Goal: Task Accomplishment & Management: Manage account settings

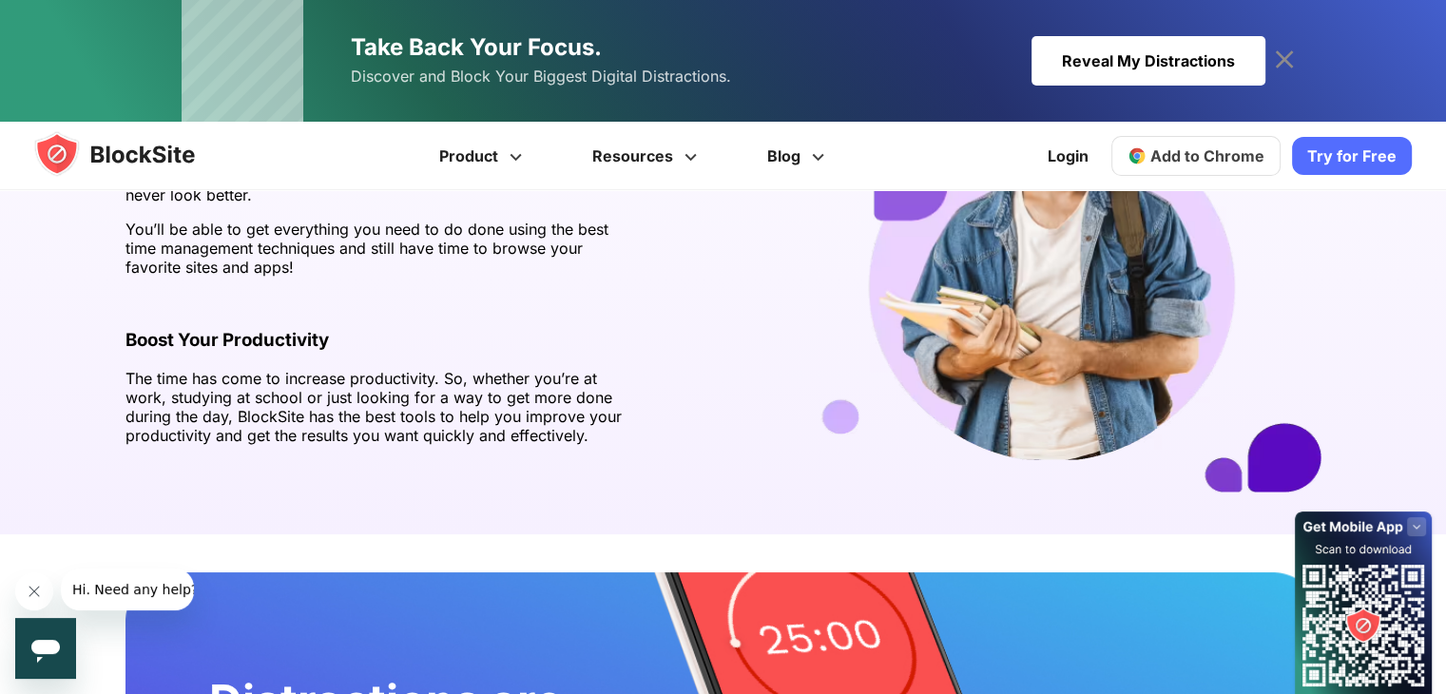
scroll to position [2989, 0]
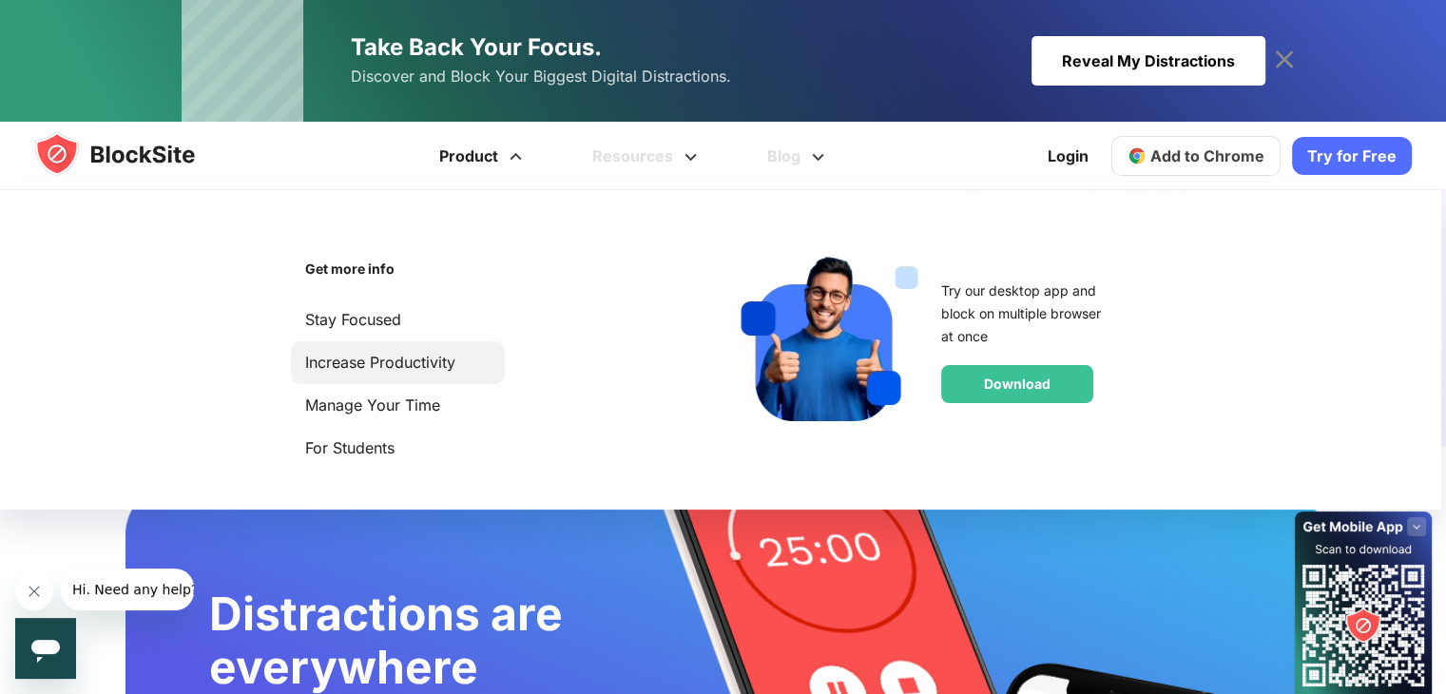
click at [380, 364] on link "Increase Productivity" at bounding box center [397, 363] width 185 height 26
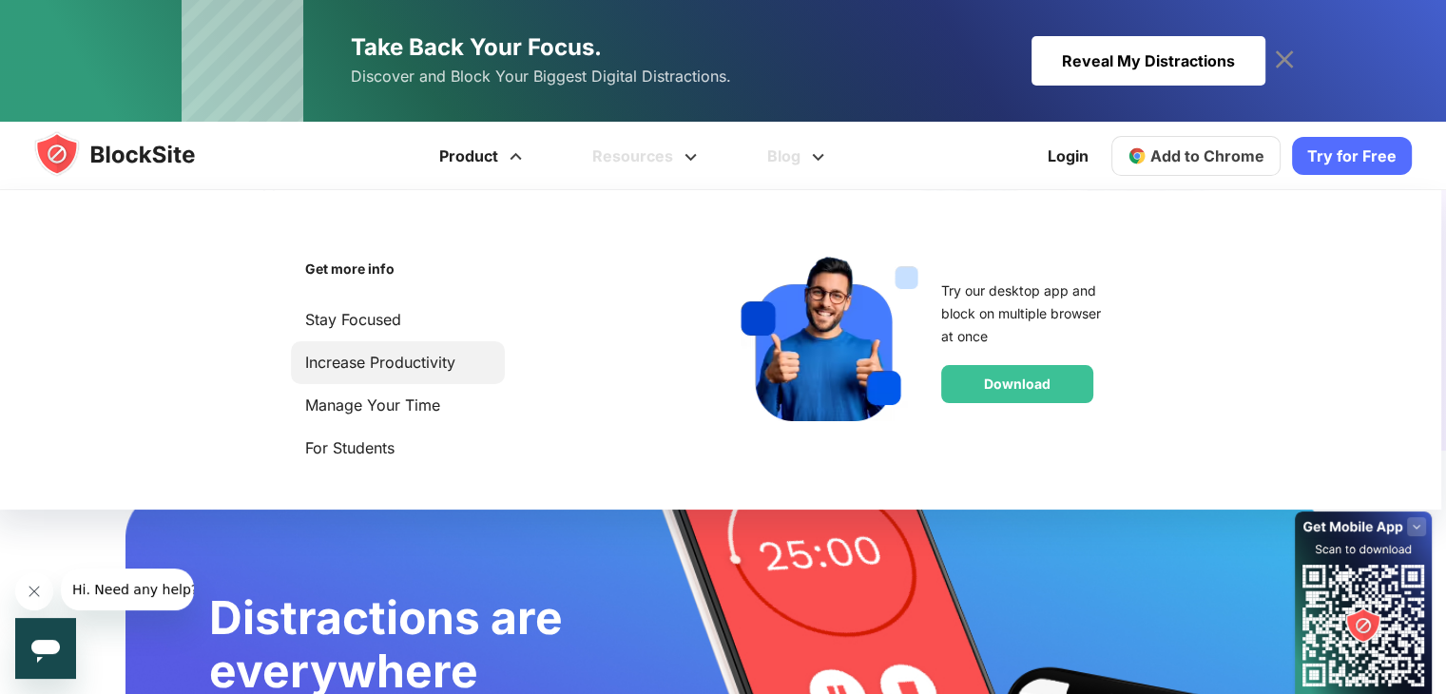
scroll to position [2983, 0]
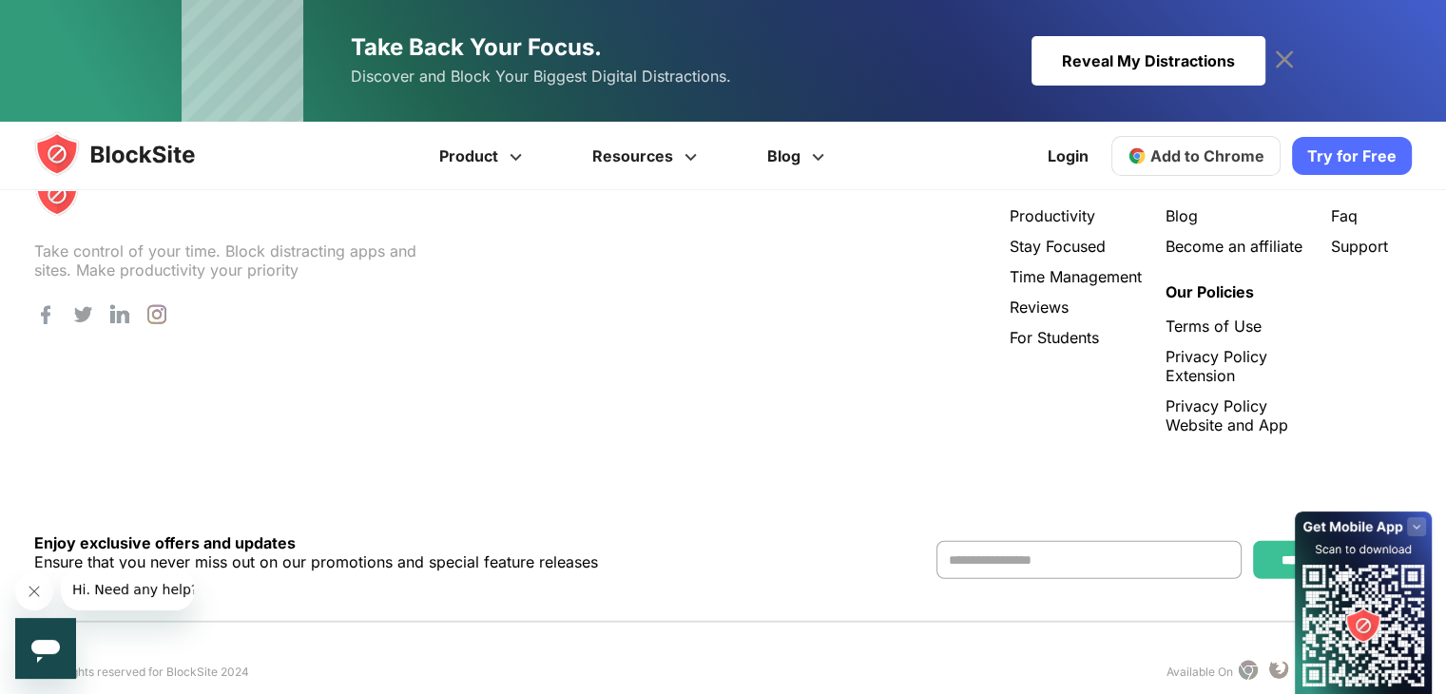
scroll to position [4977, 0]
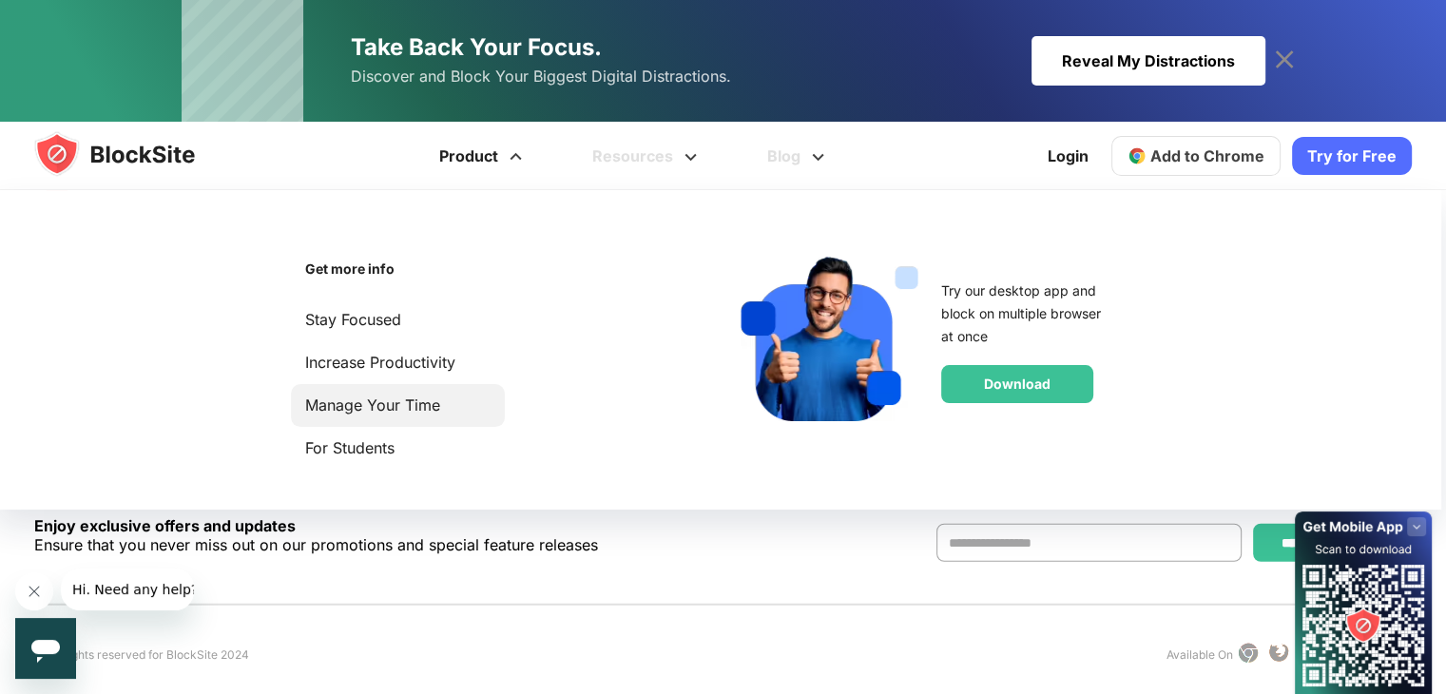
click at [387, 392] on li "Manage Your Time" at bounding box center [398, 405] width 214 height 43
click at [383, 404] on link "Manage Your Time" at bounding box center [397, 406] width 185 height 26
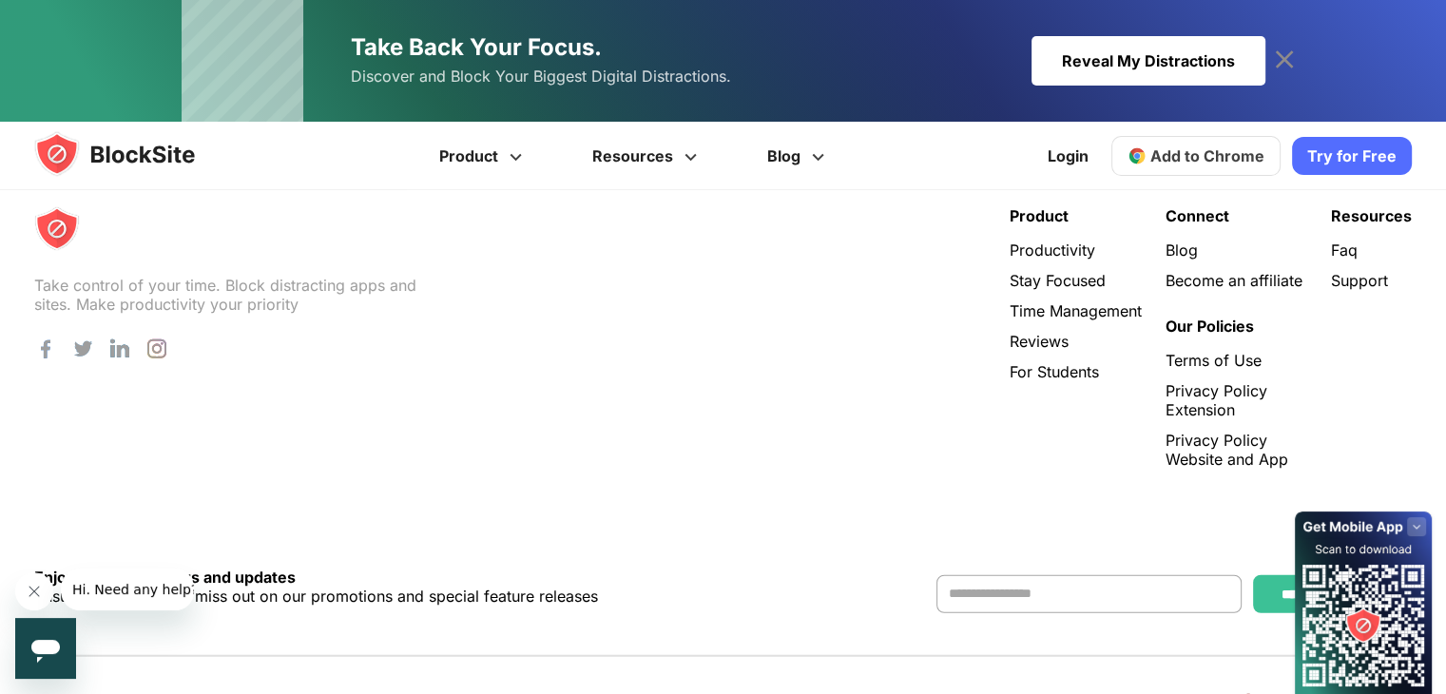
scroll to position [4789, 0]
click at [1240, 270] on link "Become an affiliate" at bounding box center [1237, 279] width 142 height 19
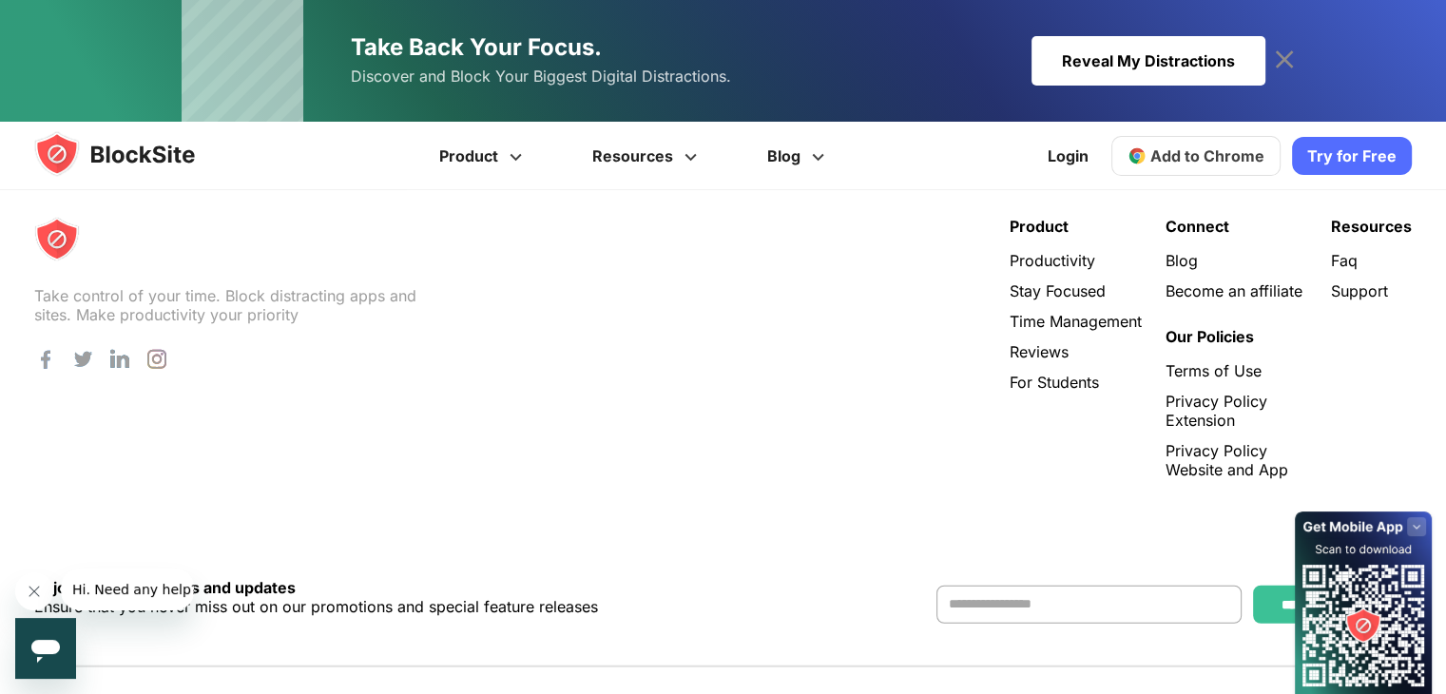
scroll to position [4776, 0]
click at [1277, 62] on icon at bounding box center [1284, 60] width 30 height 30
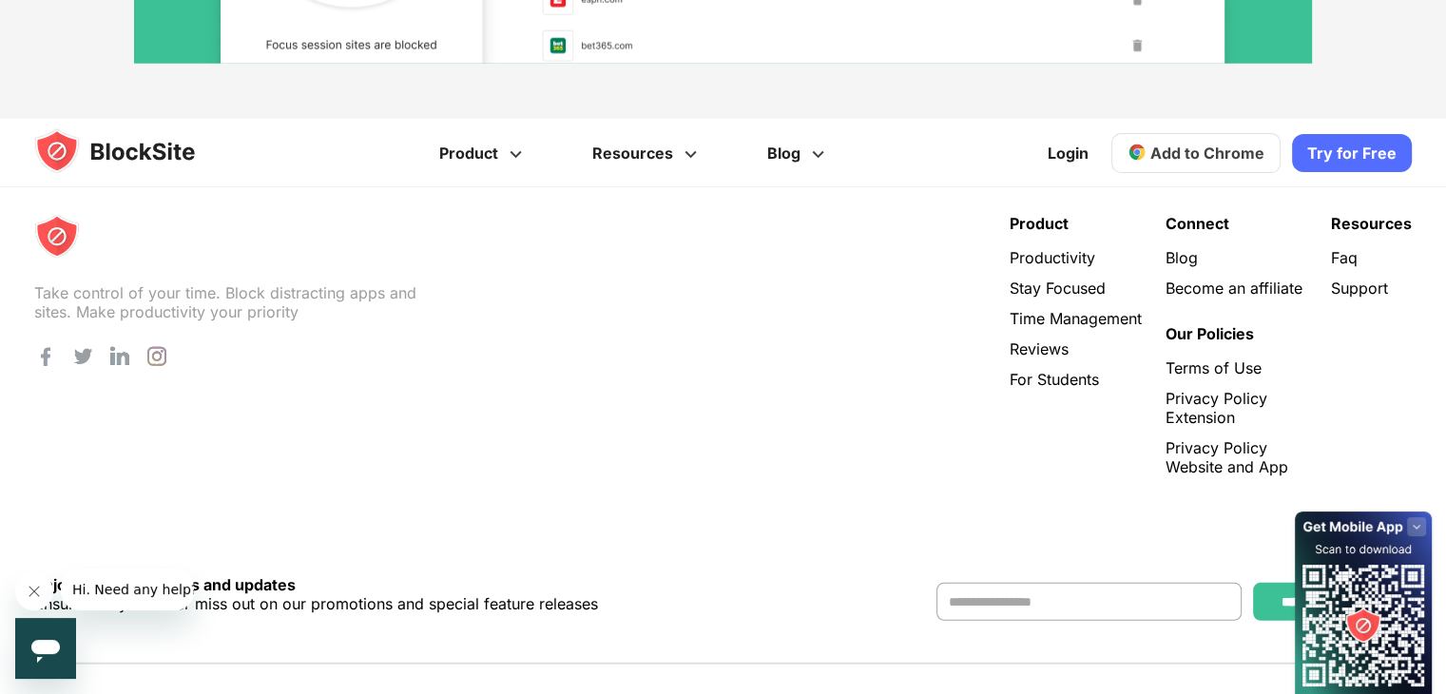
scroll to position [4715, 0]
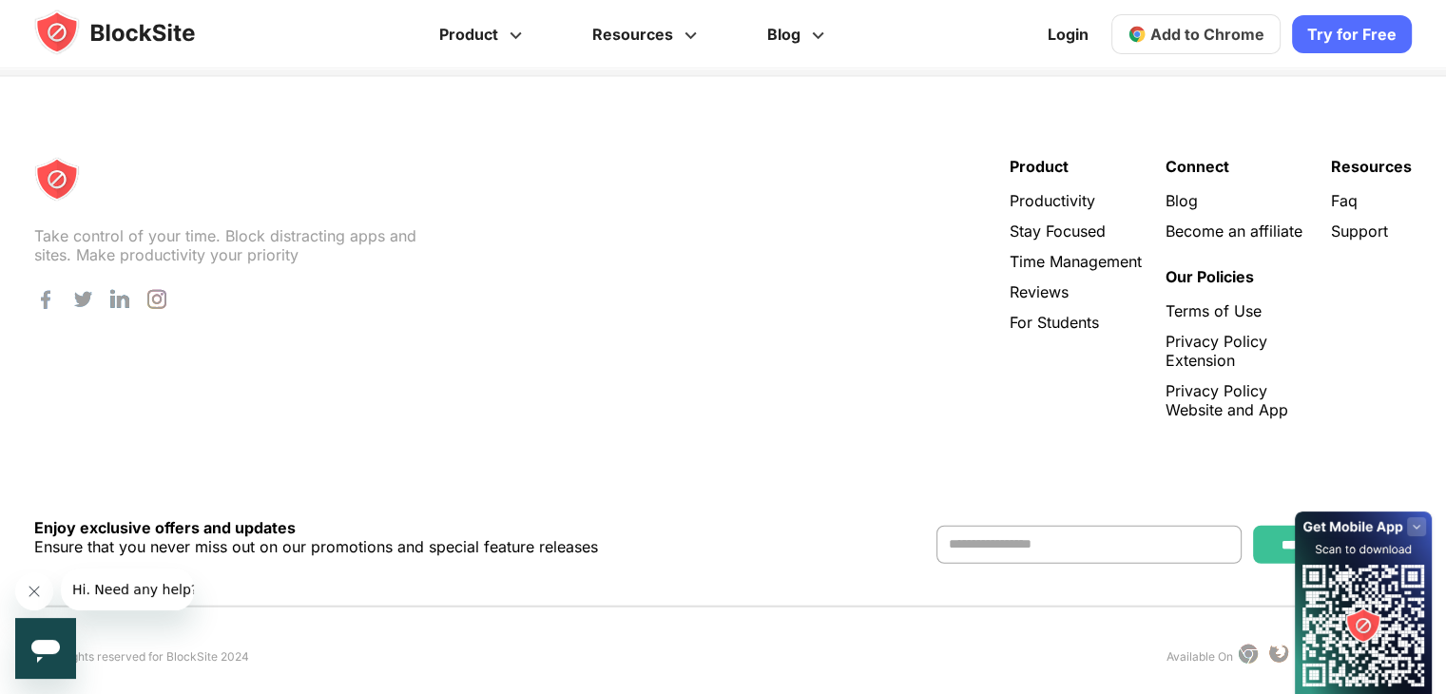
click at [65, 29] on img at bounding box center [133, 33] width 198 height 46
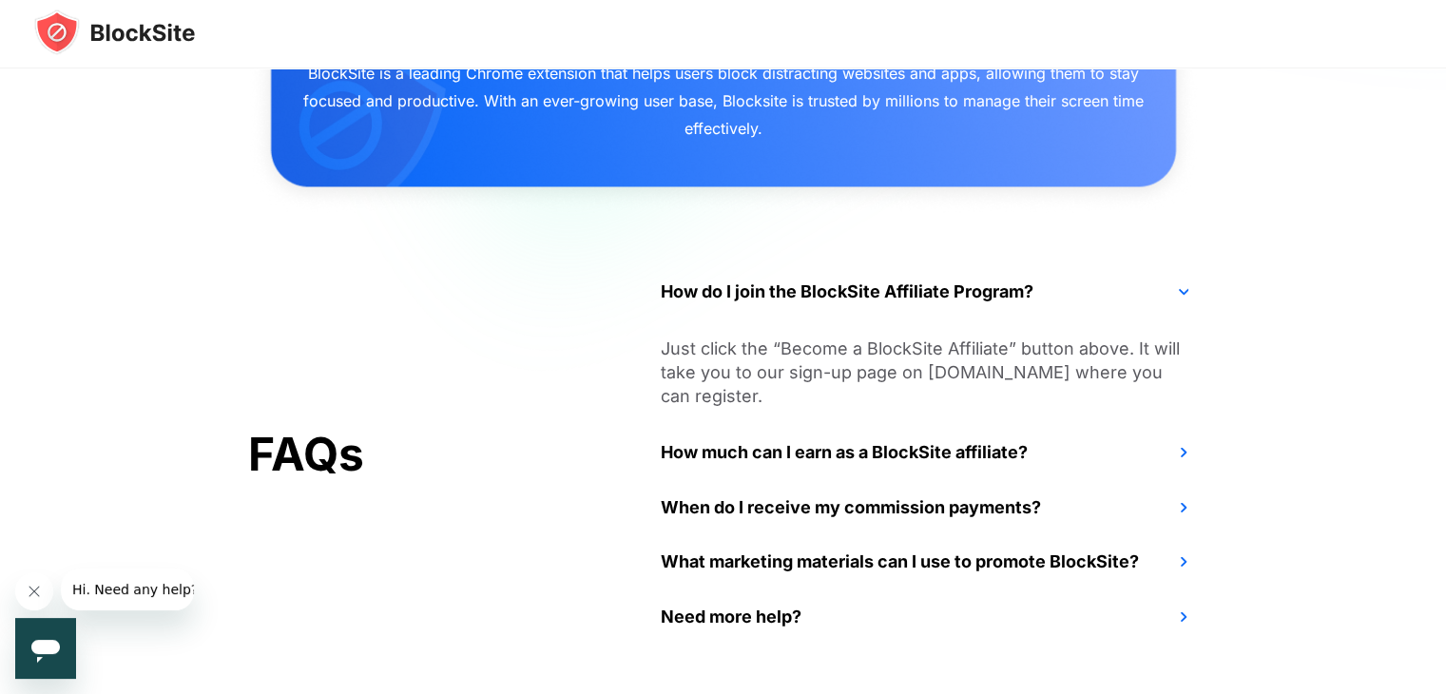
scroll to position [1630, 0]
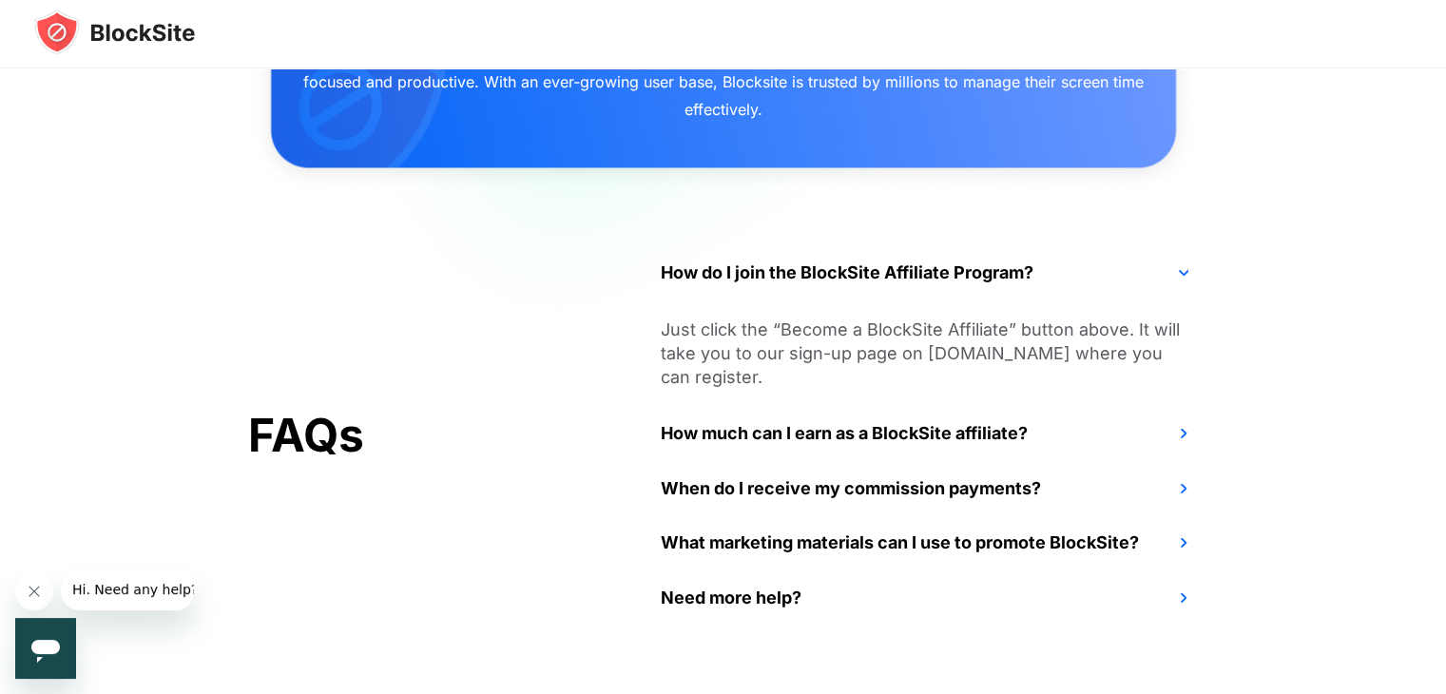
click at [870, 419] on span "How much can I earn as a BlockSite affiliate?" at bounding box center [921, 433] width 554 height 55
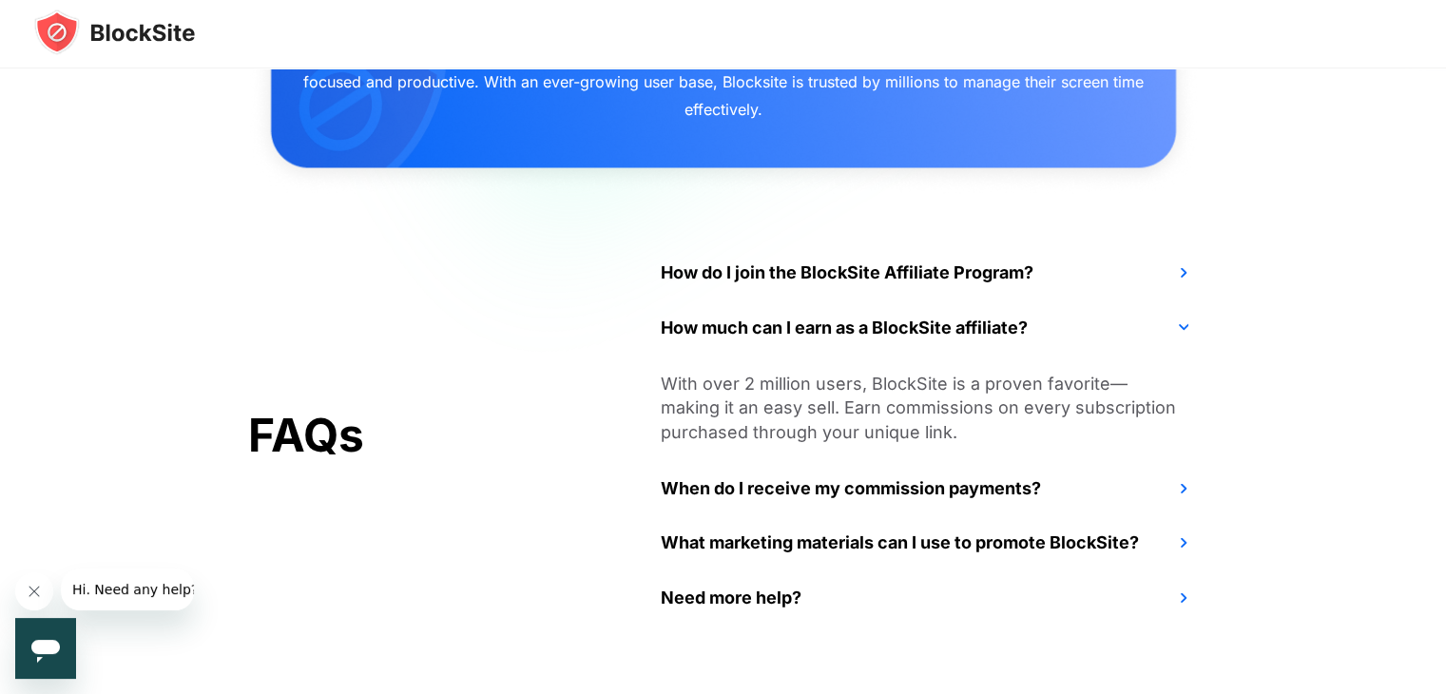
click at [835, 477] on span "When do I receive my commission payments?" at bounding box center [921, 488] width 554 height 55
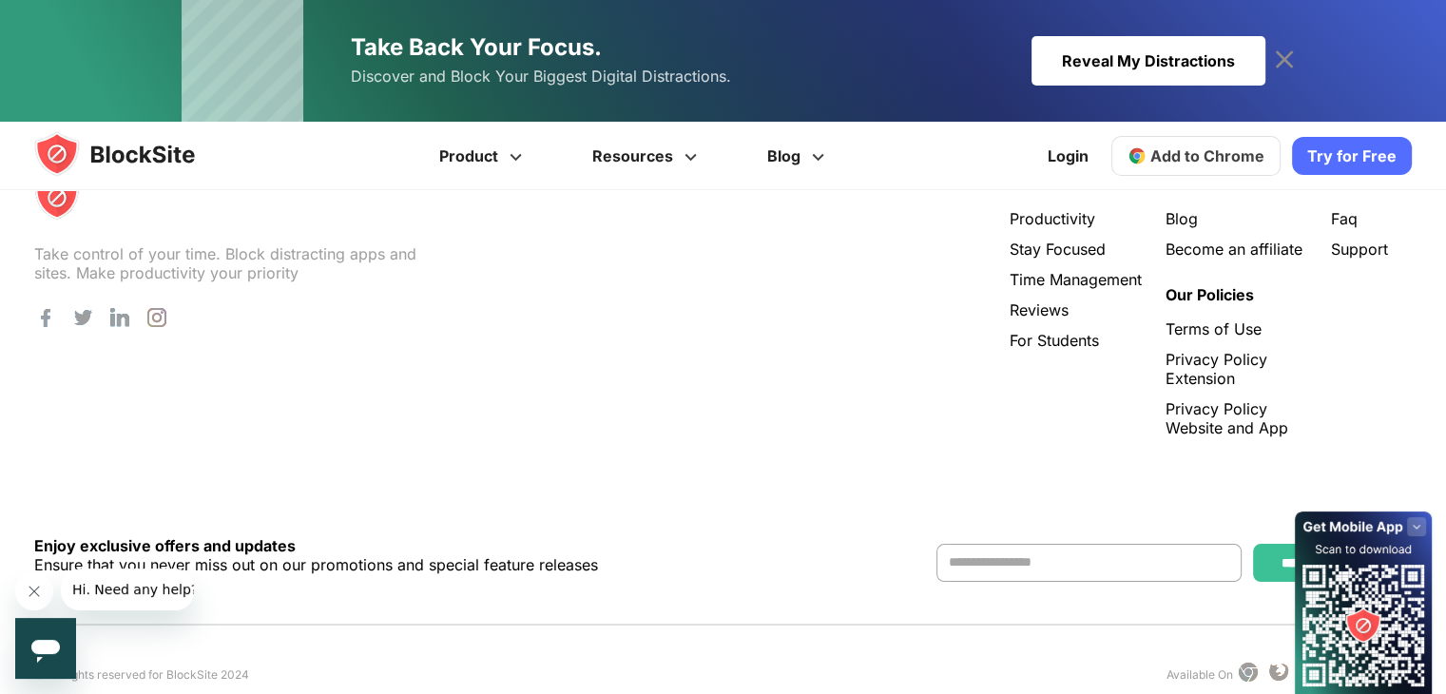
scroll to position [3822, 0]
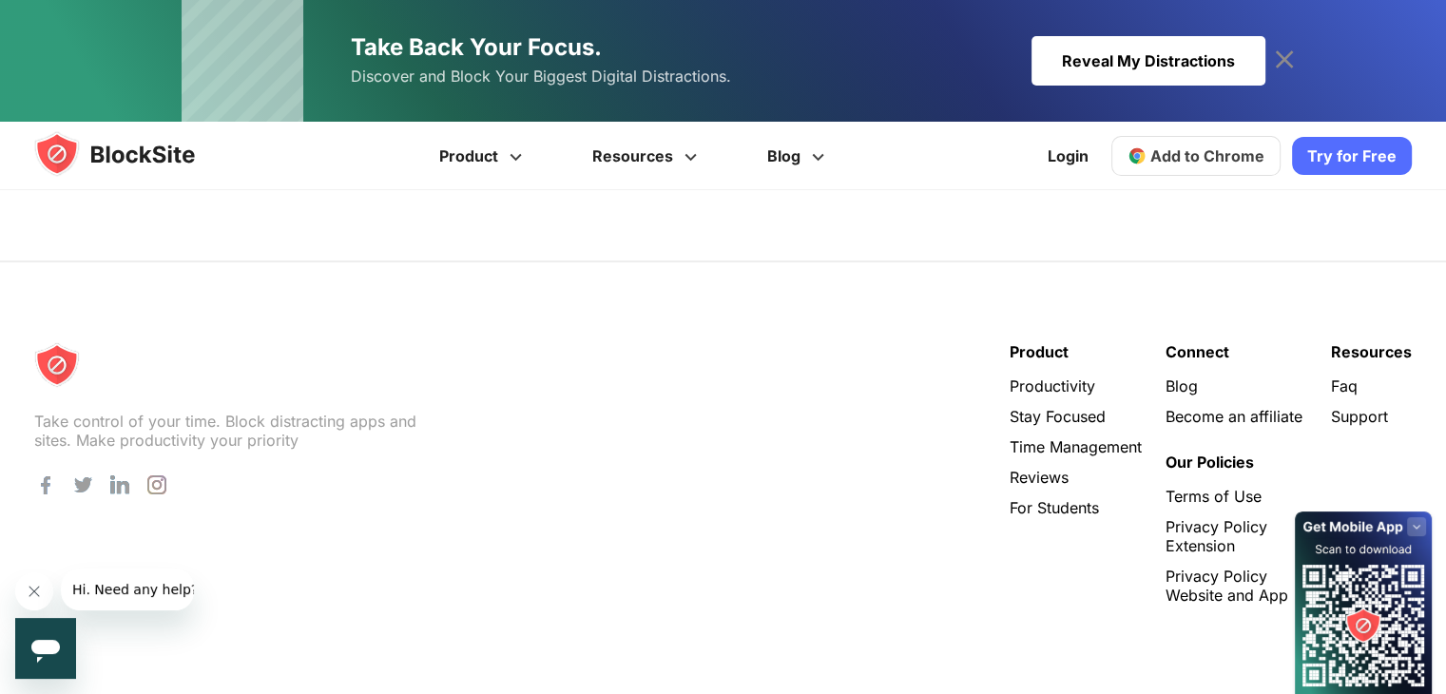
click at [365, 308] on div "Take control of your time. Block distracting apps and sites. Make productivity …" at bounding box center [723, 601] width 1446 height 587
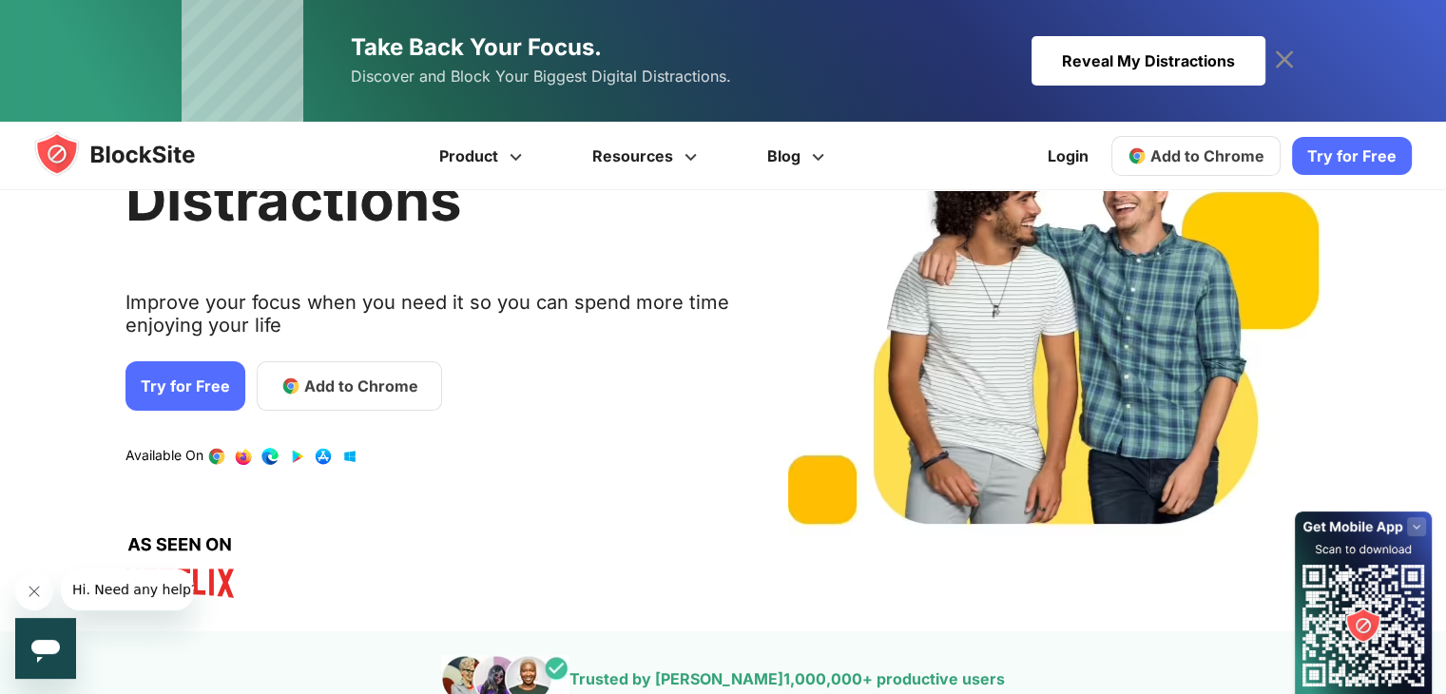
scroll to position [0, 0]
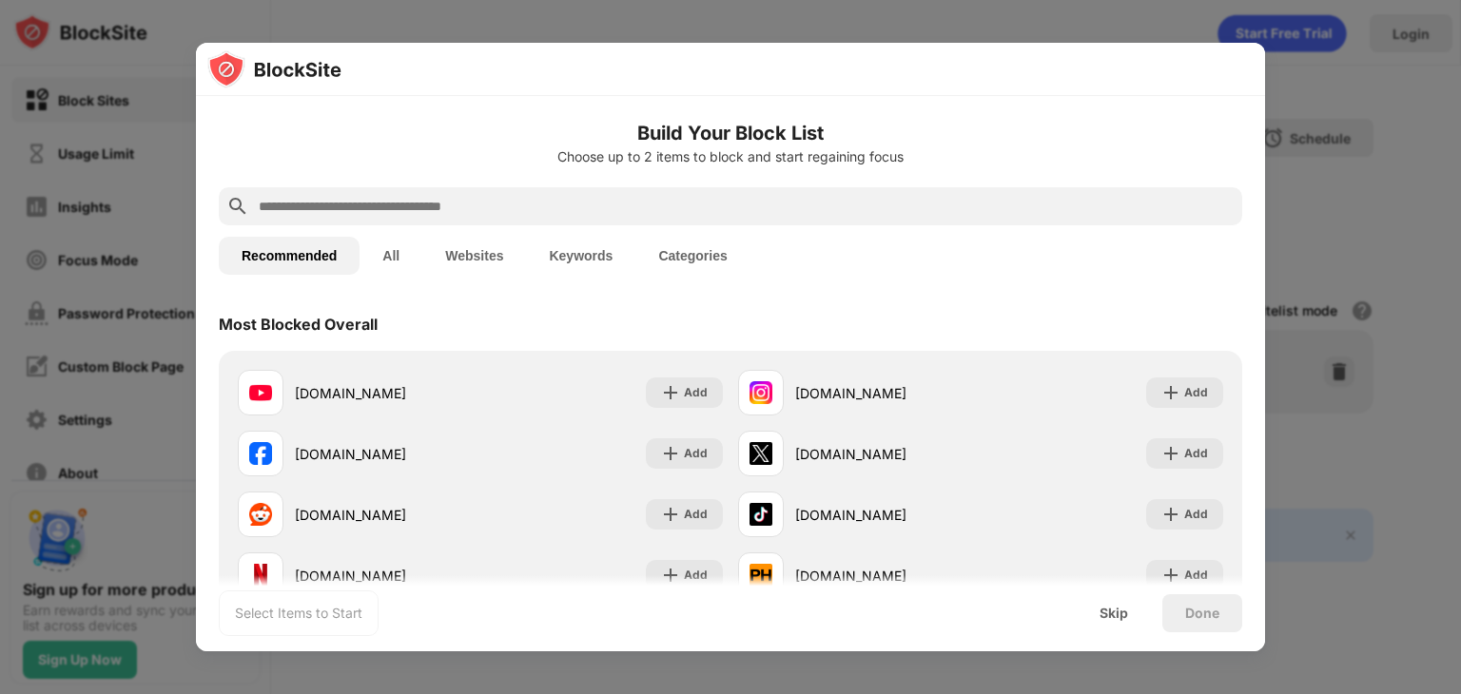
click at [1325, 134] on div at bounding box center [730, 347] width 1461 height 694
click at [1114, 609] on div "Skip" at bounding box center [1113, 613] width 29 height 15
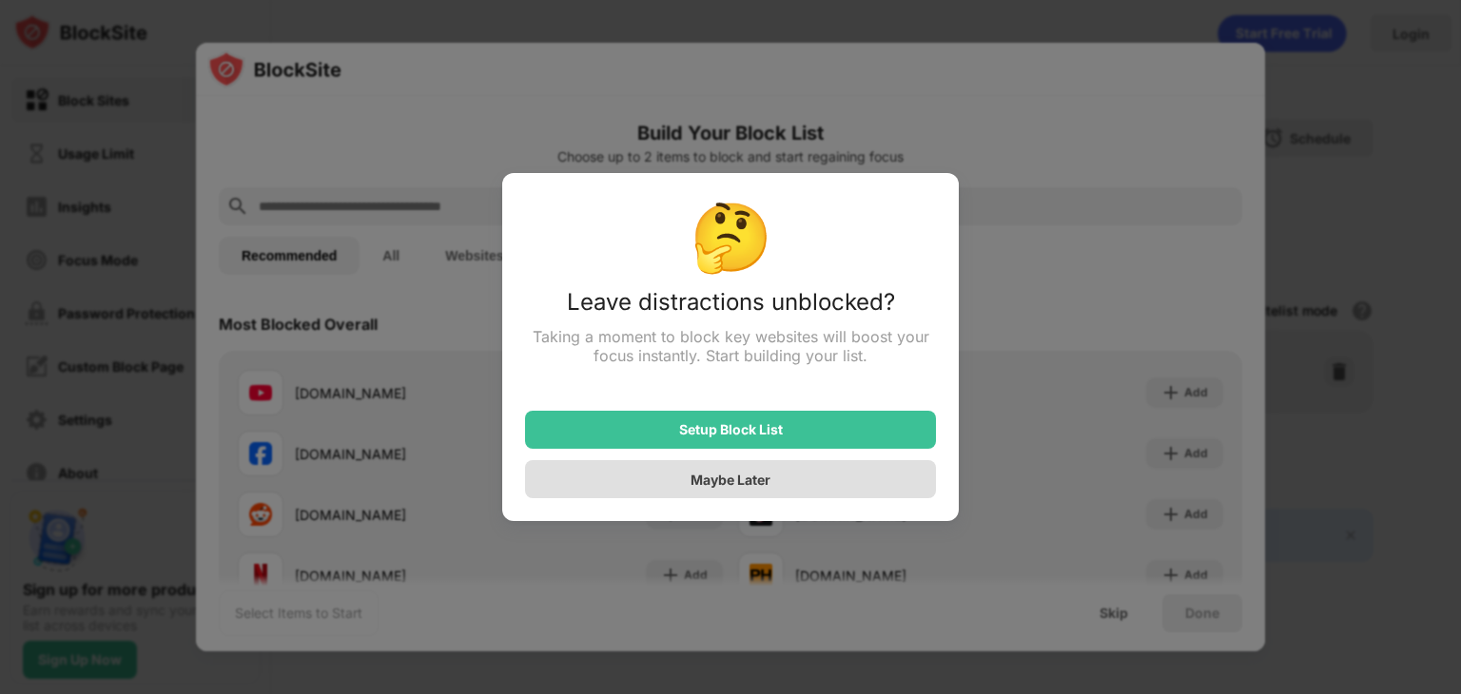
click at [799, 490] on div "Maybe Later" at bounding box center [730, 479] width 411 height 38
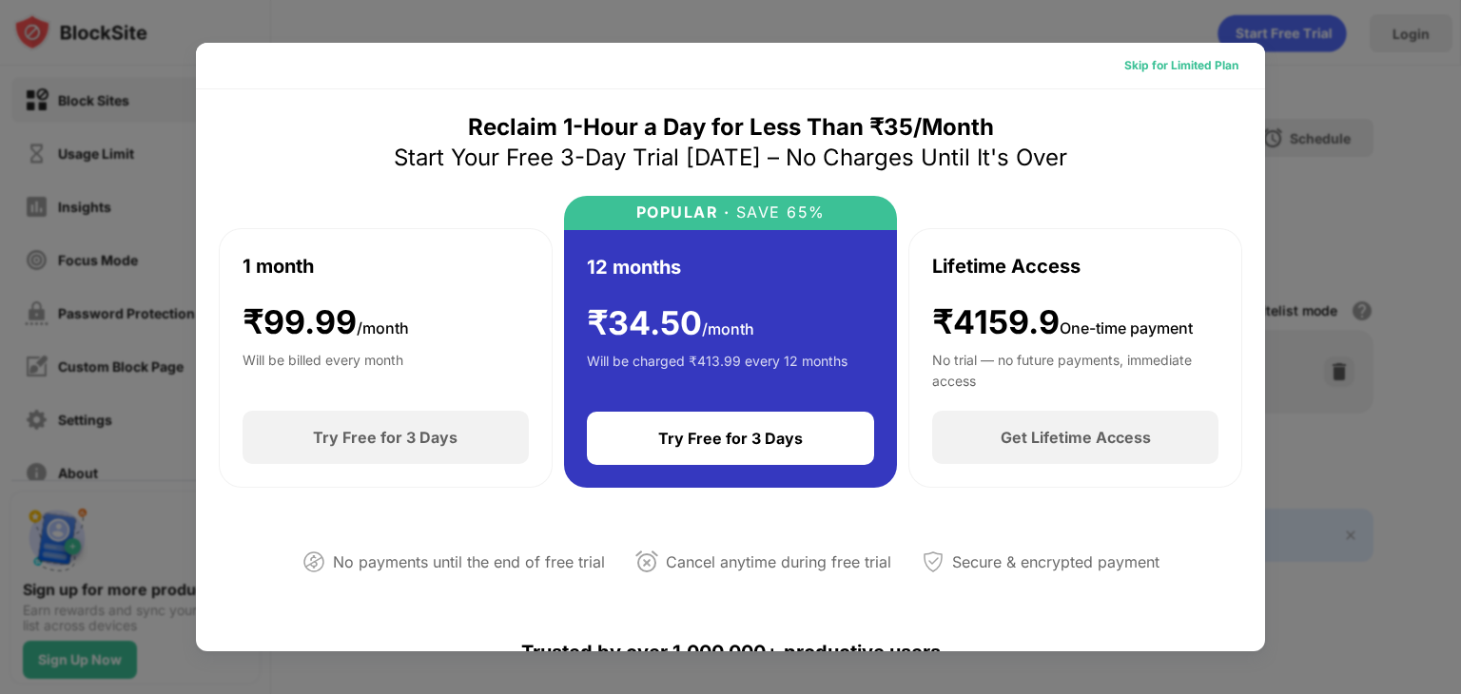
click at [1175, 57] on div "Skip for Limited Plan" at bounding box center [1181, 65] width 114 height 19
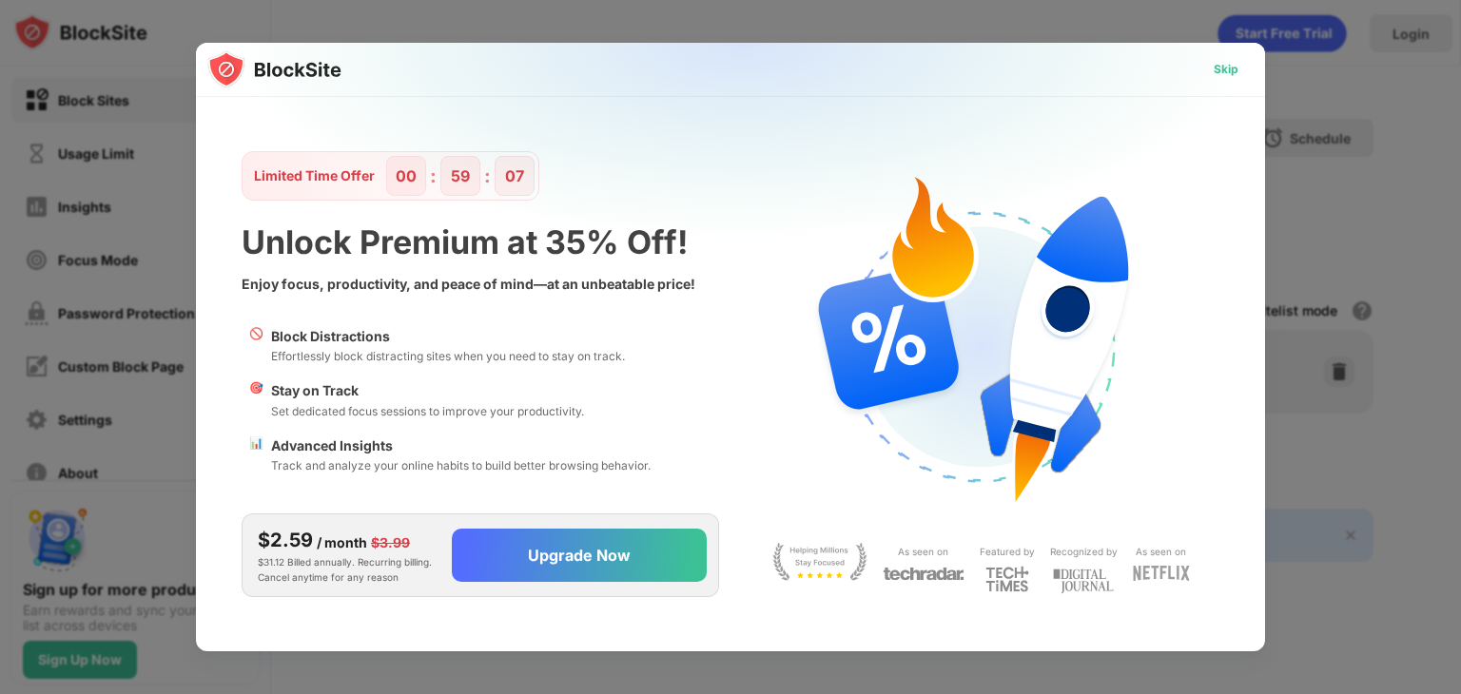
click at [1236, 72] on div "Skip" at bounding box center [1225, 69] width 25 height 19
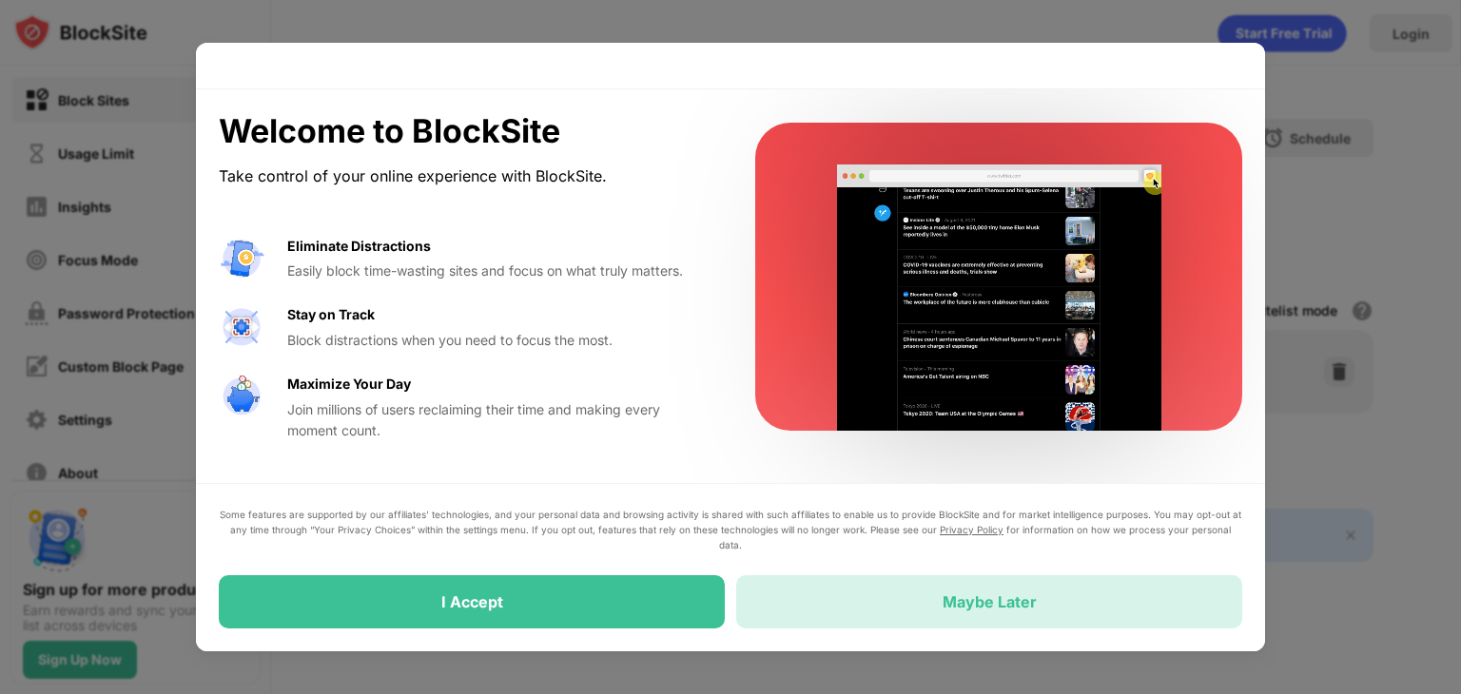
click at [951, 609] on div "Maybe Later" at bounding box center [989, 601] width 94 height 19
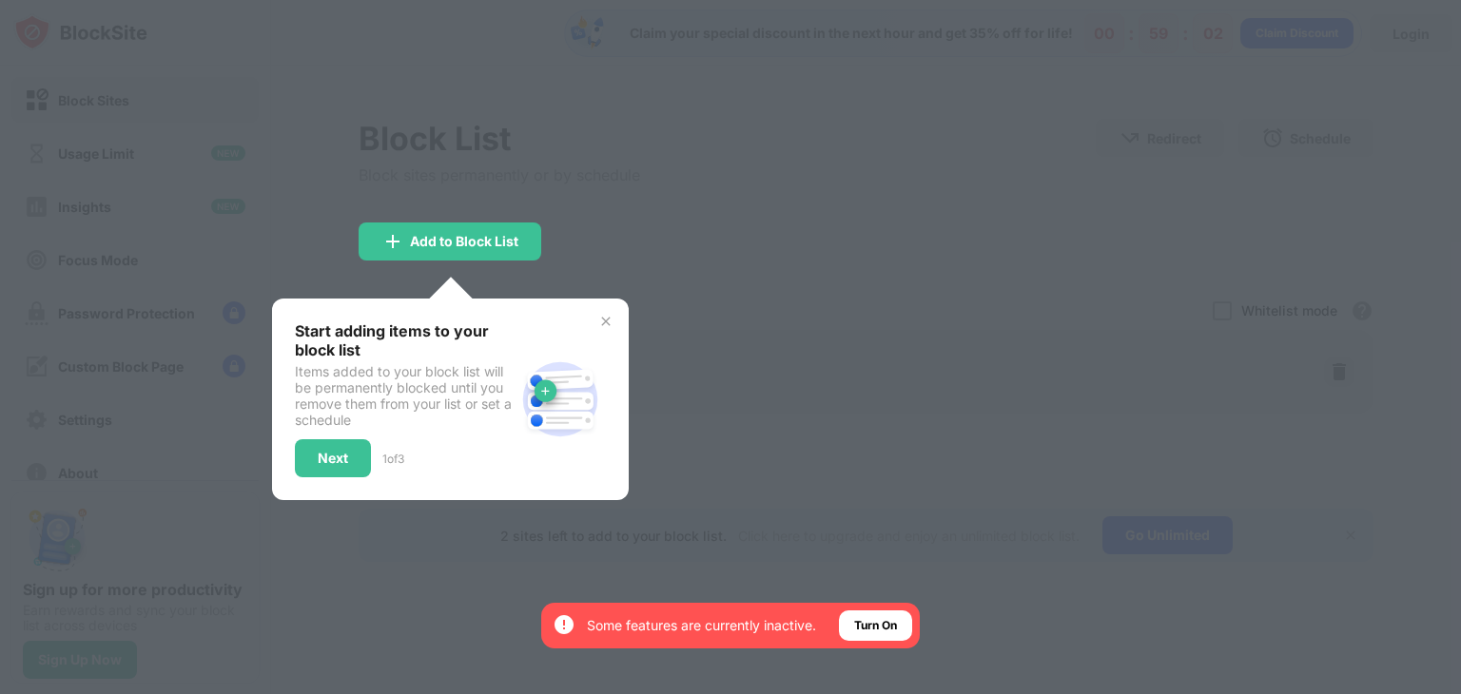
click at [601, 317] on img at bounding box center [605, 321] width 15 height 15
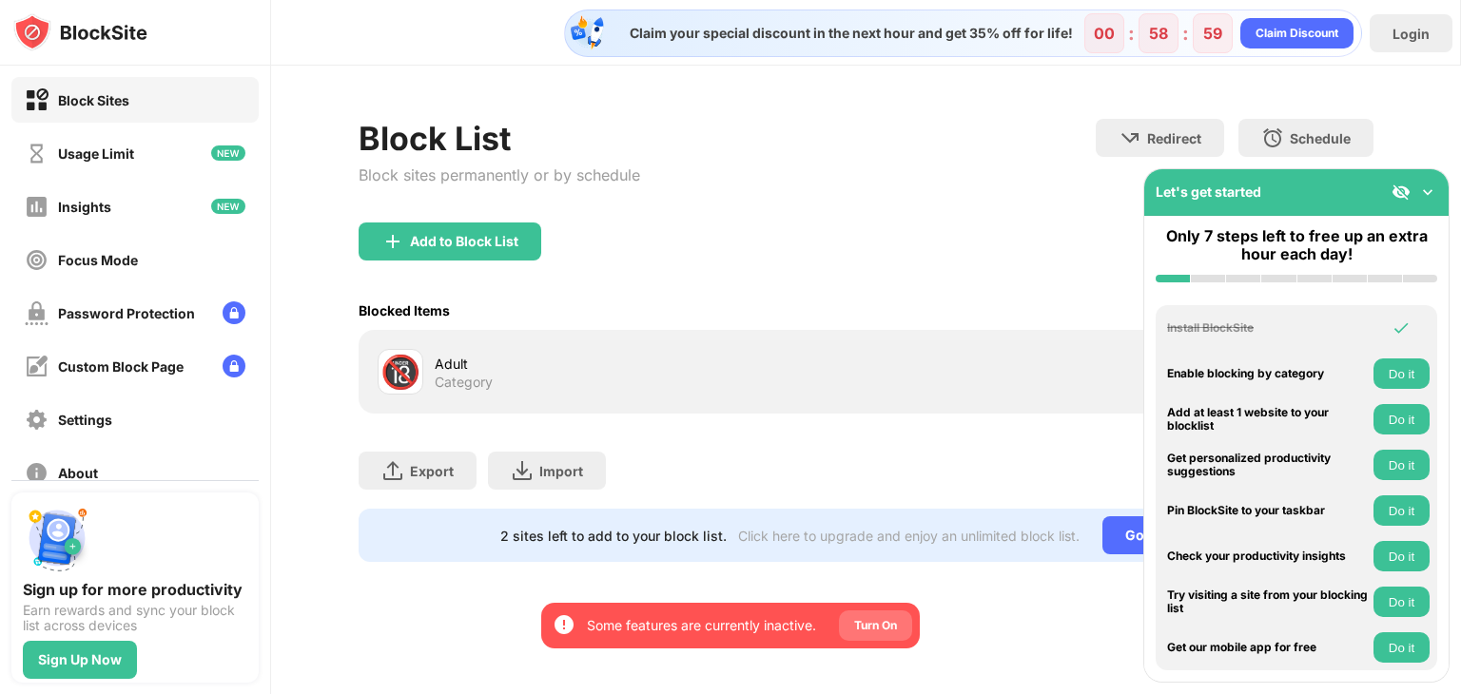
click at [852, 620] on div "Turn On" at bounding box center [875, 625] width 73 height 30
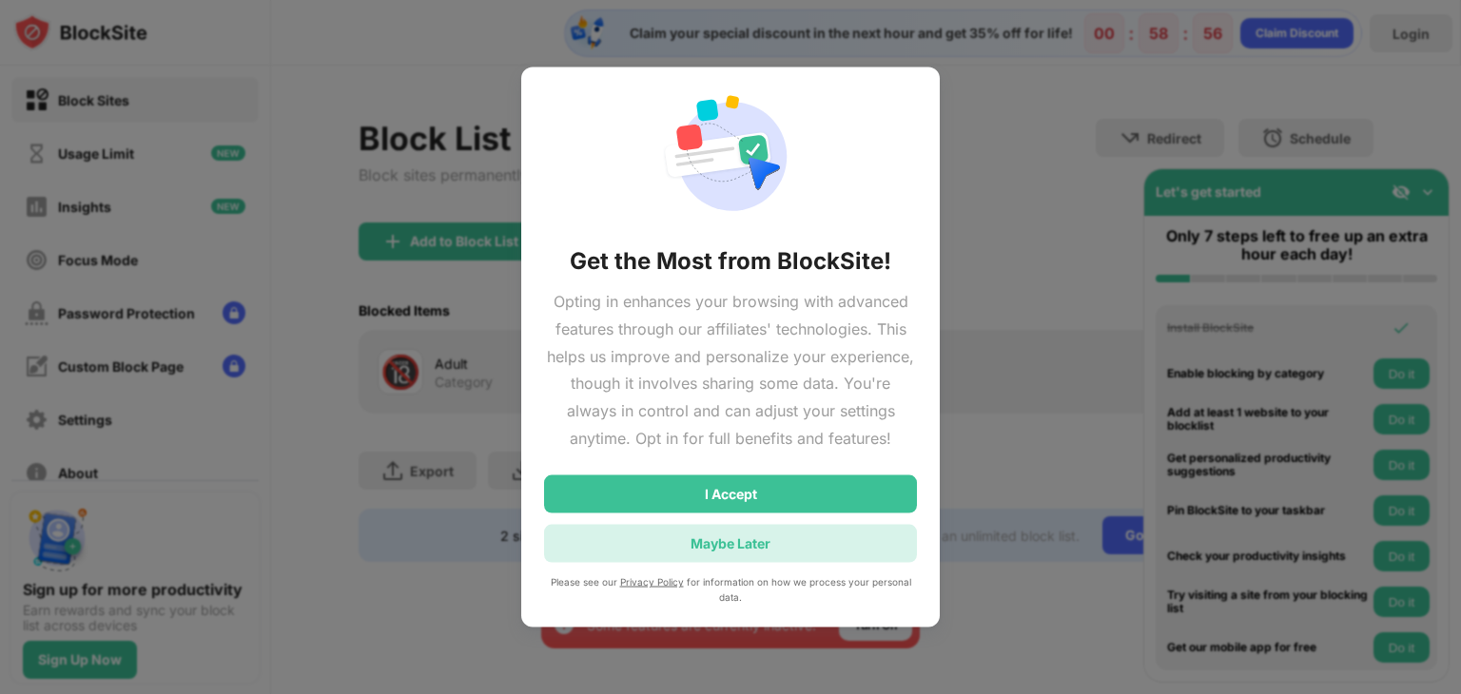
click at [729, 536] on div "Maybe Later" at bounding box center [730, 543] width 80 height 16
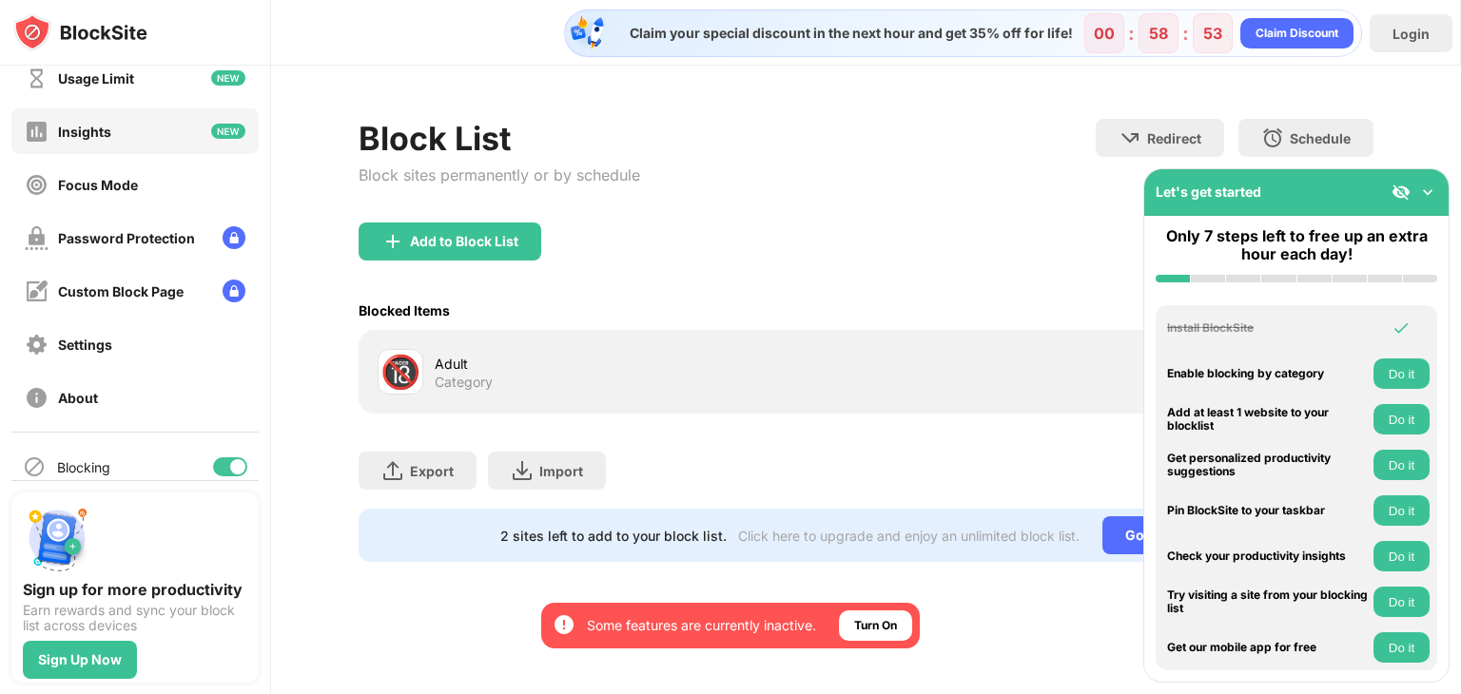
scroll to position [95, 0]
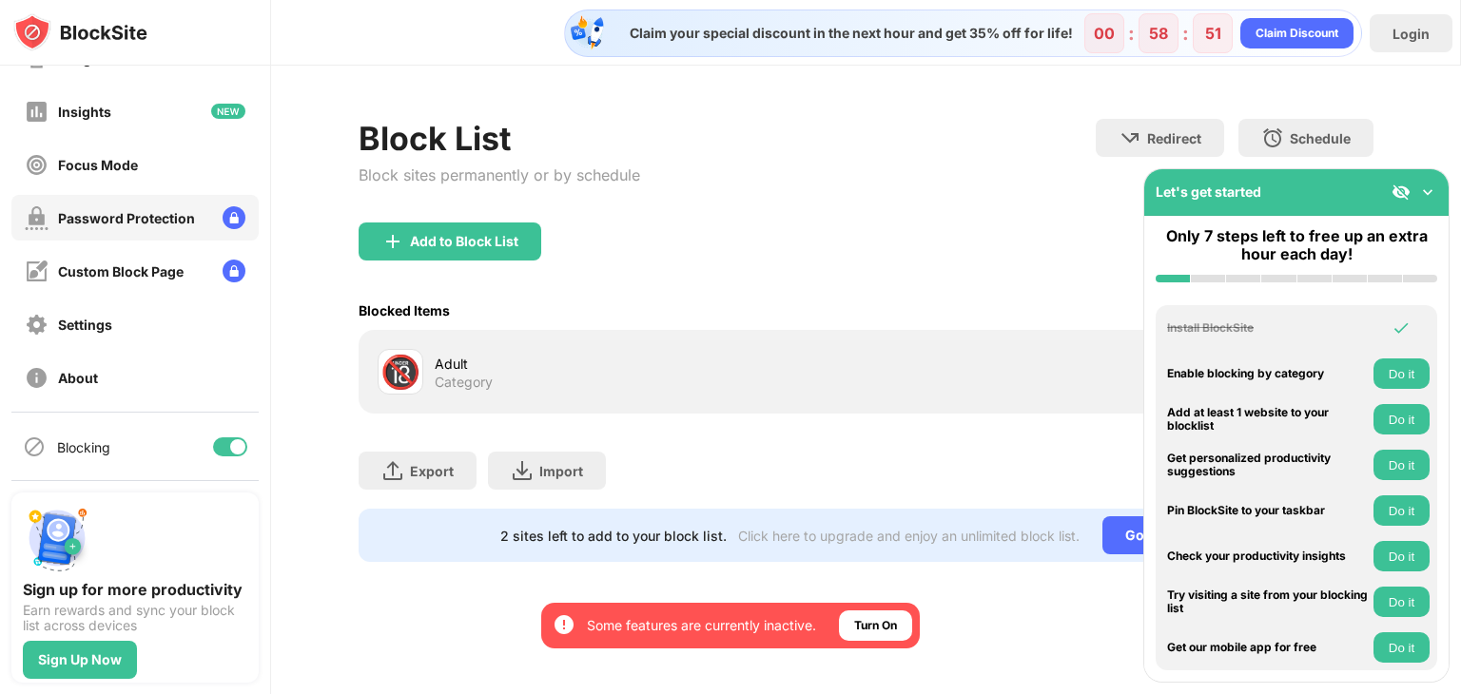
click at [148, 214] on div "Password Protection" at bounding box center [126, 218] width 137 height 16
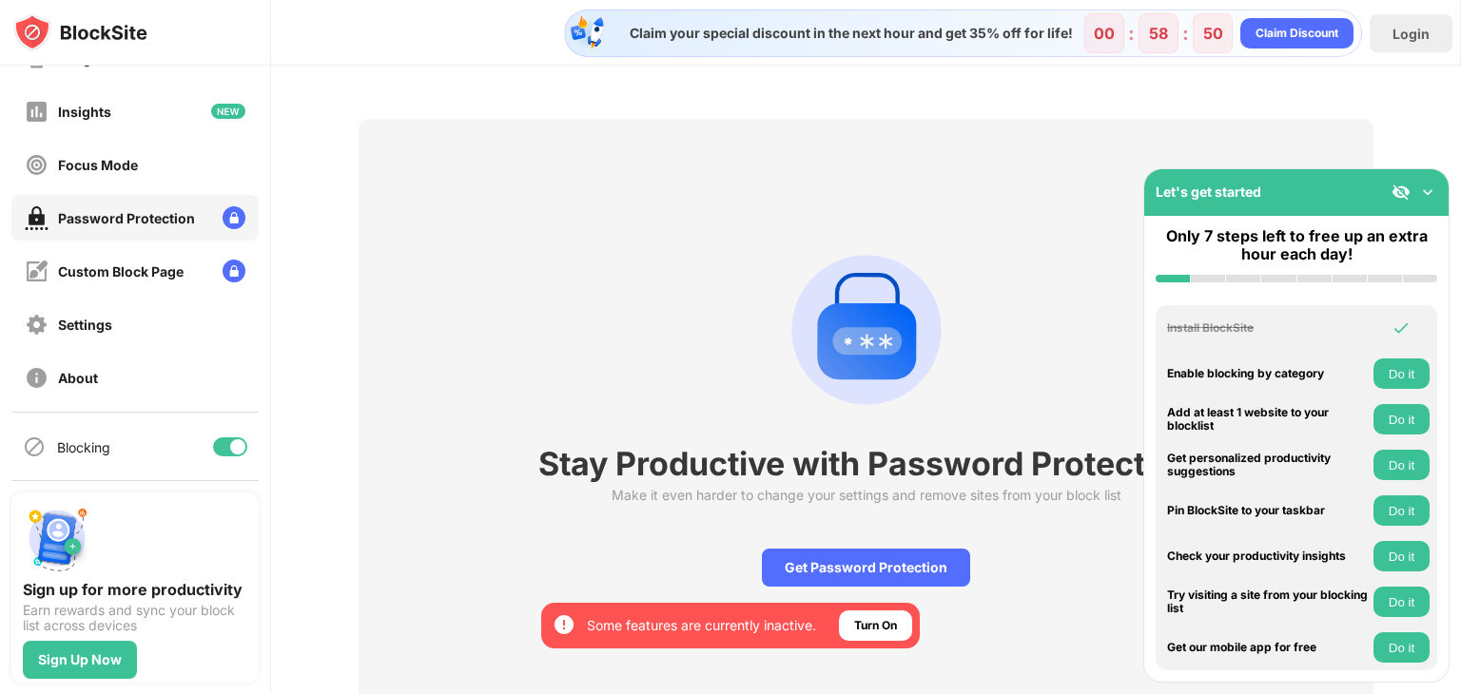
scroll to position [80, 0]
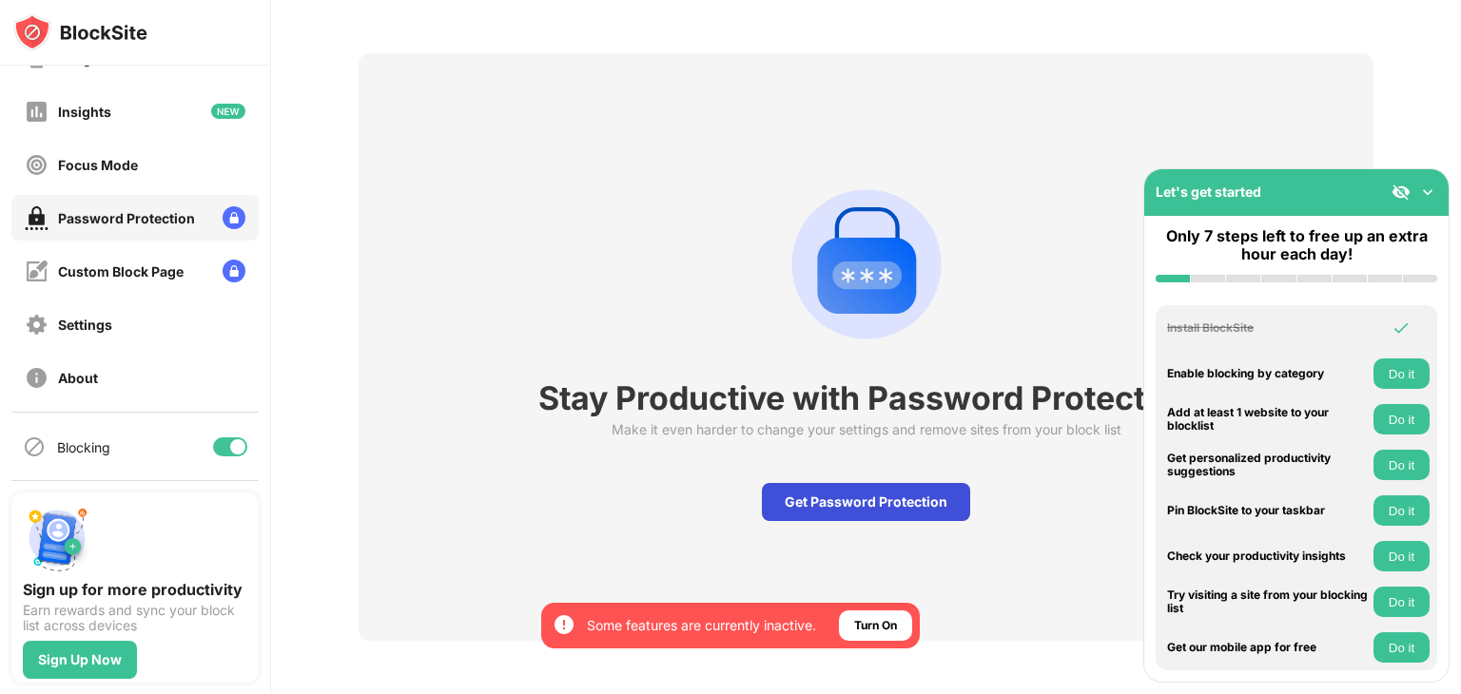
click at [847, 490] on div "Get Password Protection" at bounding box center [866, 502] width 208 height 38
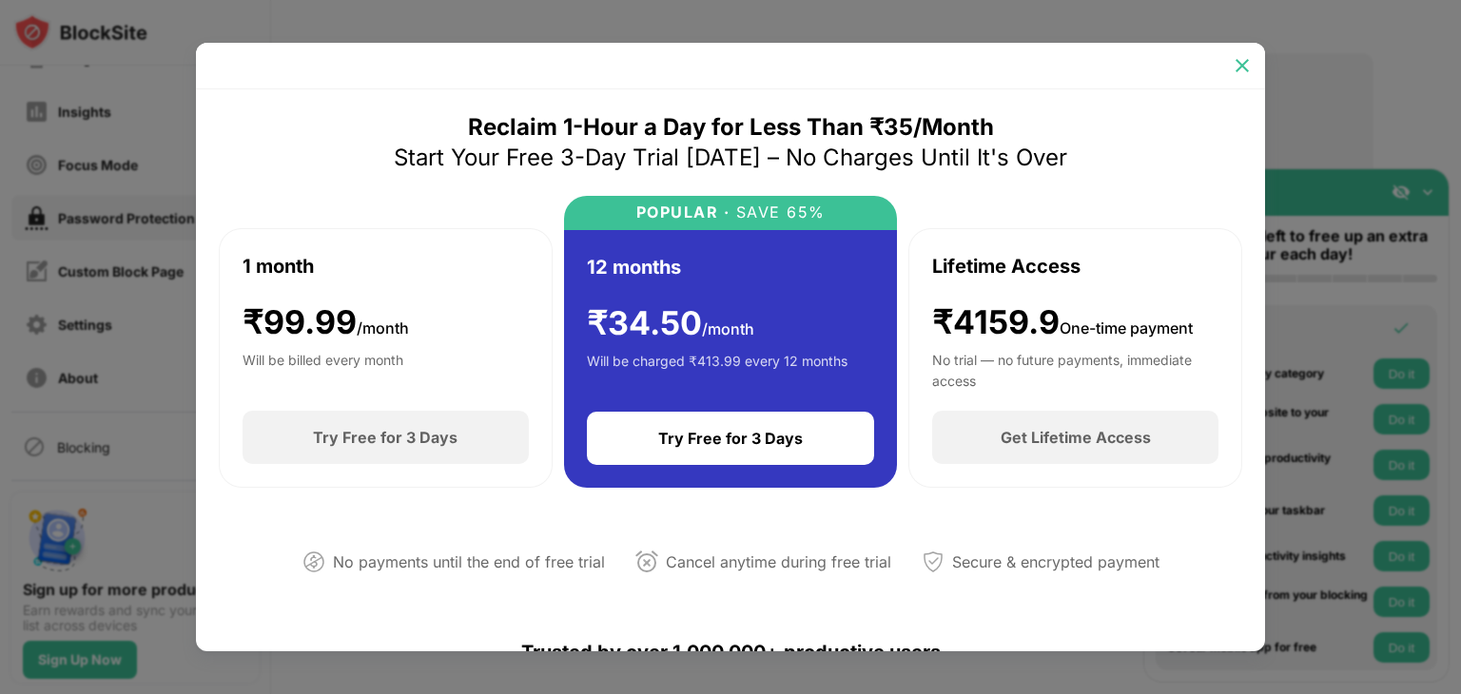
click at [1242, 66] on img at bounding box center [1241, 65] width 19 height 19
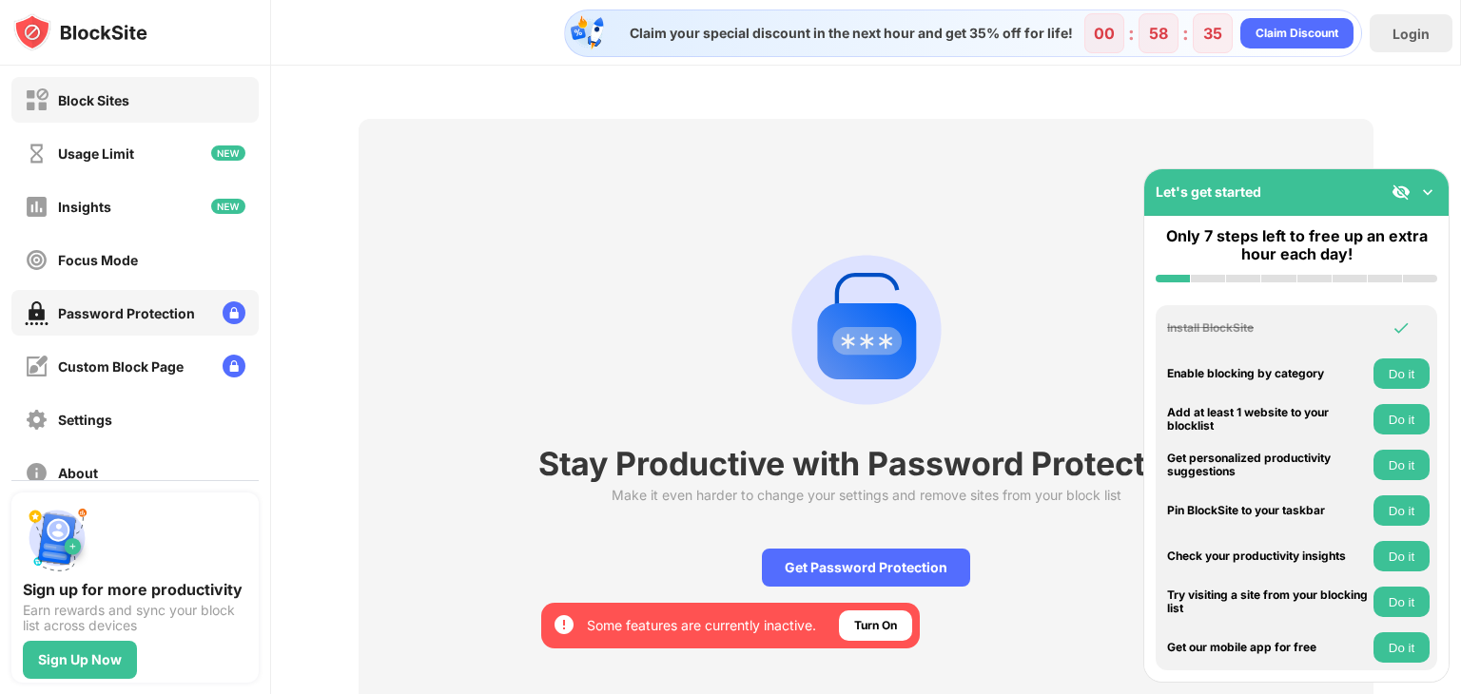
click at [137, 108] on div "Block Sites" at bounding box center [134, 100] width 247 height 46
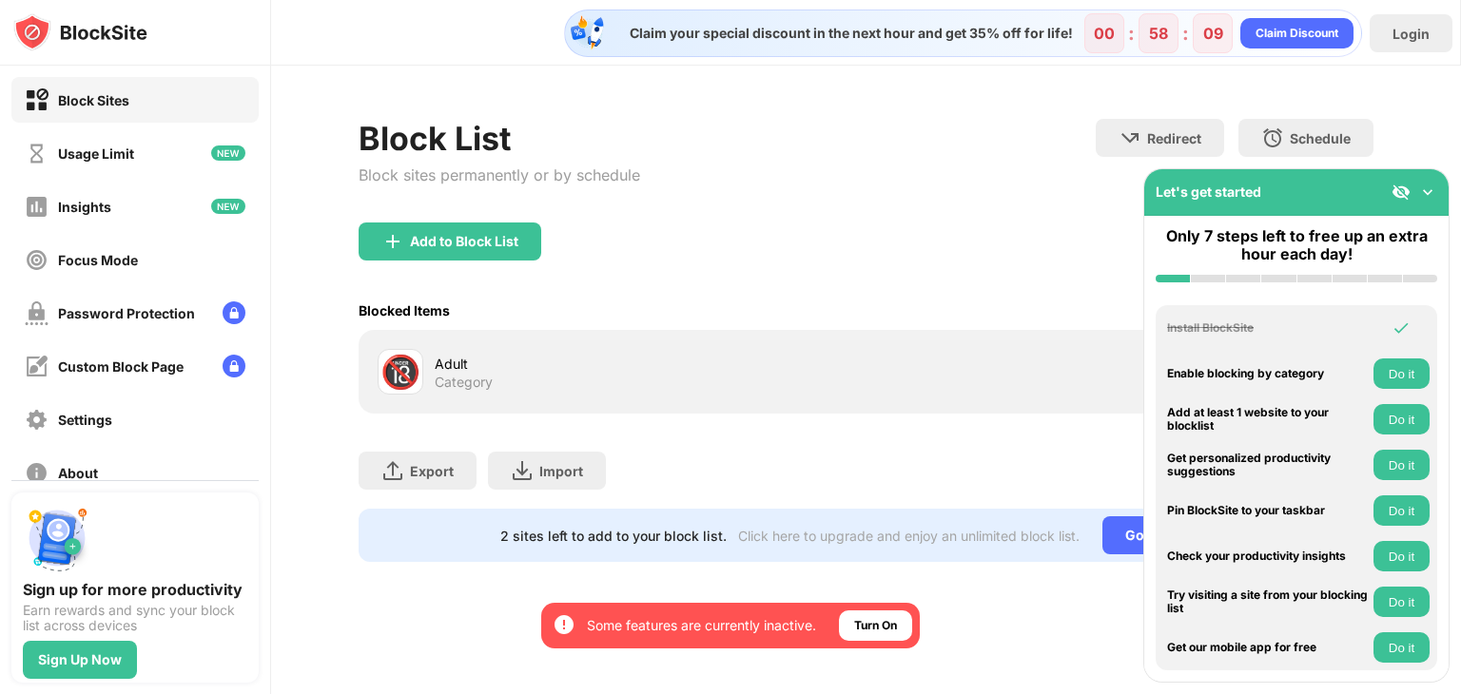
click at [629, 273] on div "Add to Block List" at bounding box center [865, 257] width 1015 height 68
click at [504, 239] on div "Add to Block List" at bounding box center [464, 241] width 108 height 15
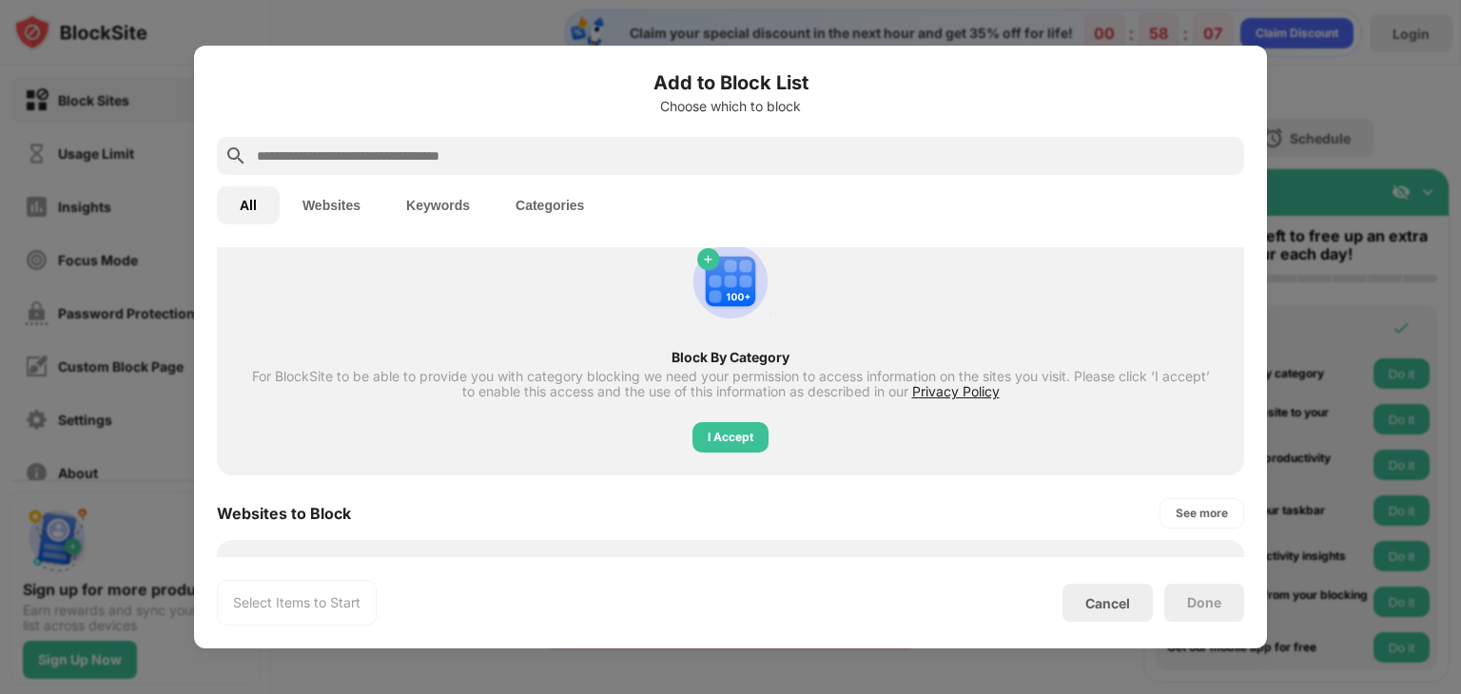
scroll to position [90, 0]
click at [325, 207] on button "Websites" at bounding box center [332, 205] width 104 height 38
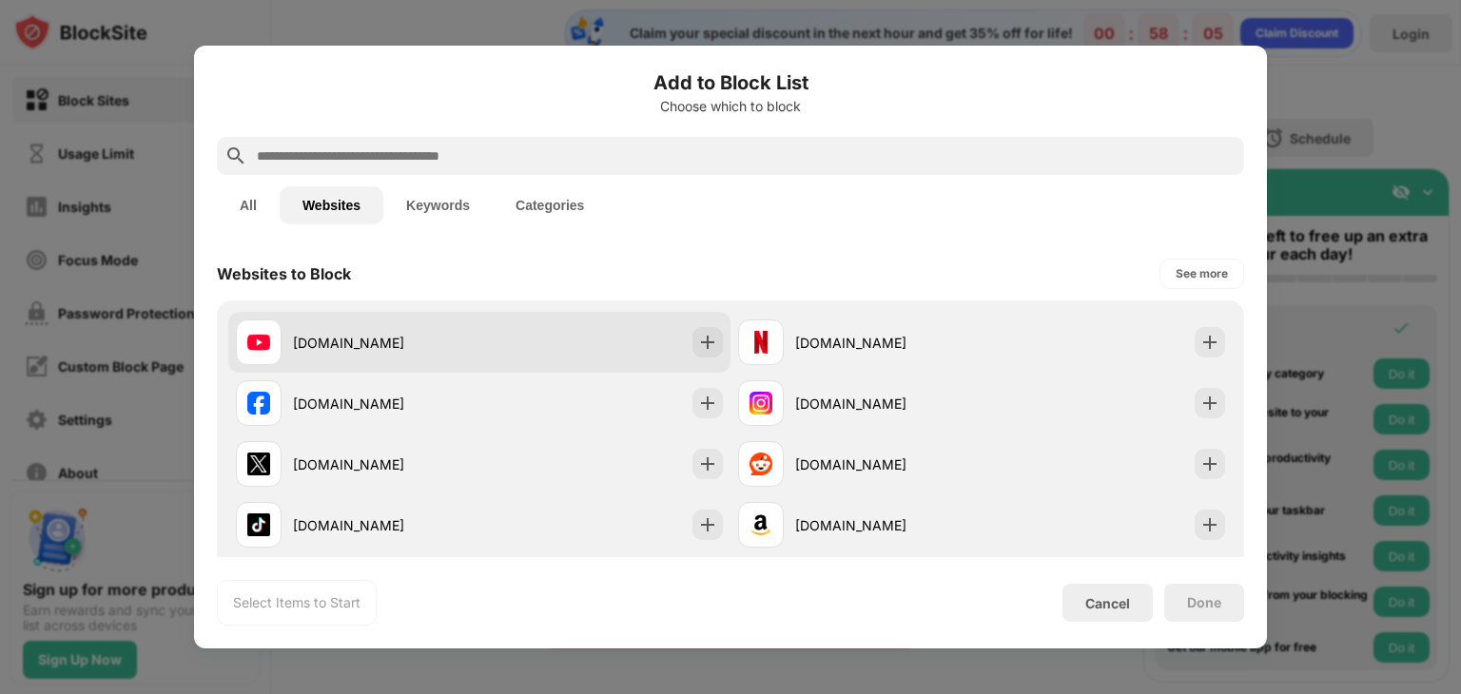
click at [375, 366] on div "youtube.com" at bounding box center [479, 342] width 502 height 61
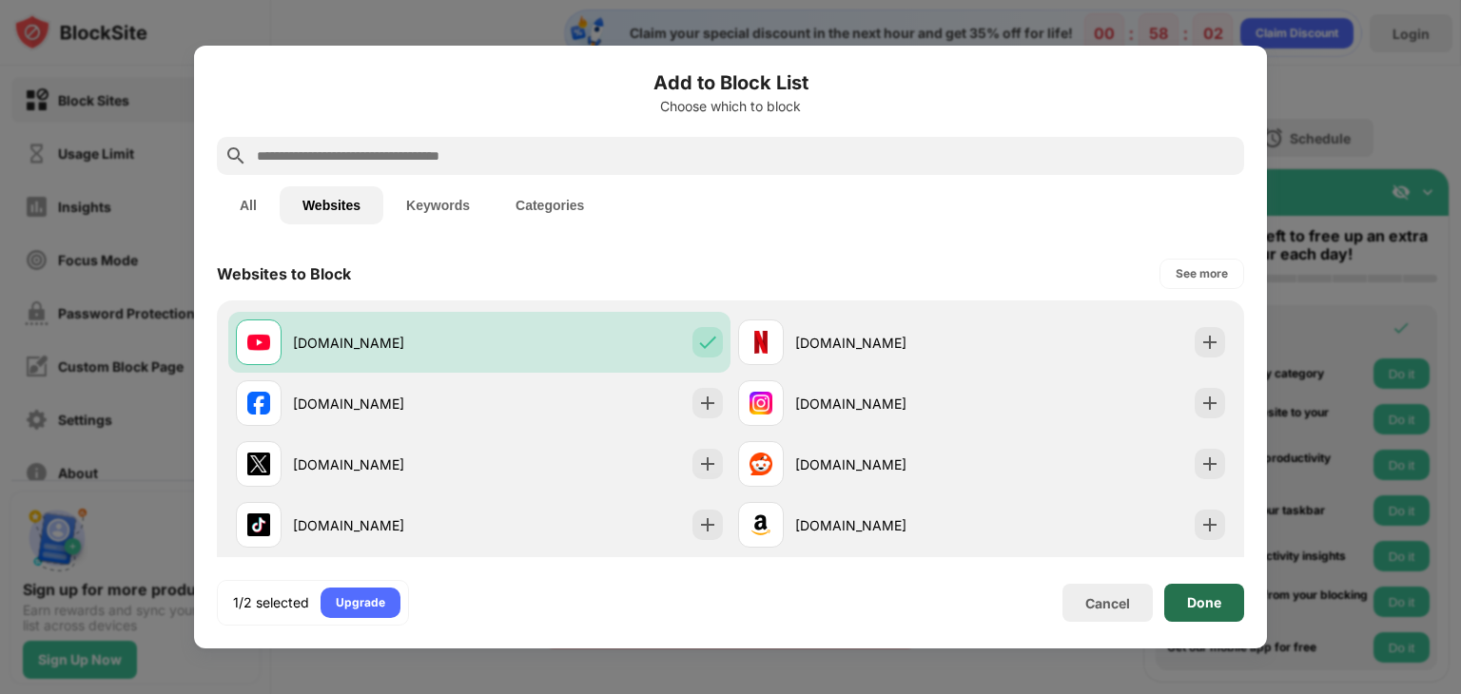
click at [1217, 608] on div "Done" at bounding box center [1204, 602] width 34 height 15
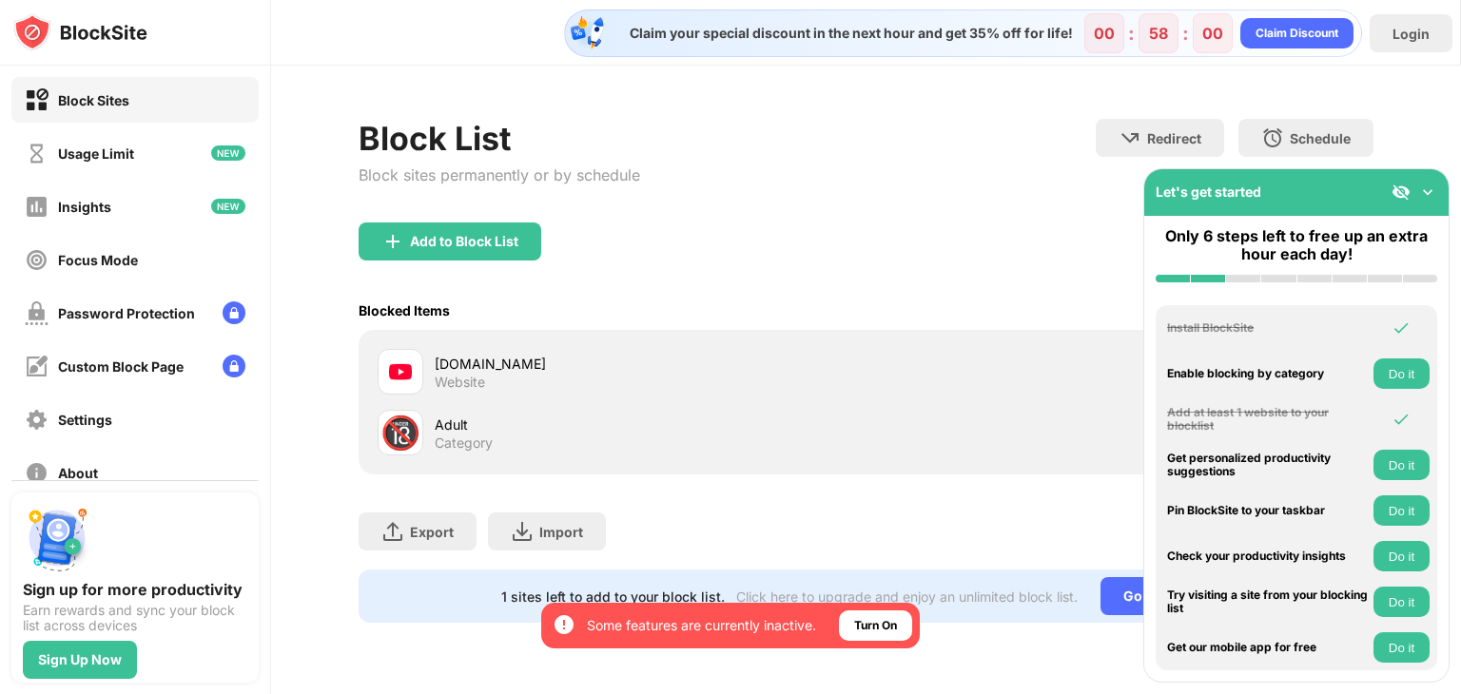
click at [1426, 187] on img at bounding box center [1427, 192] width 19 height 19
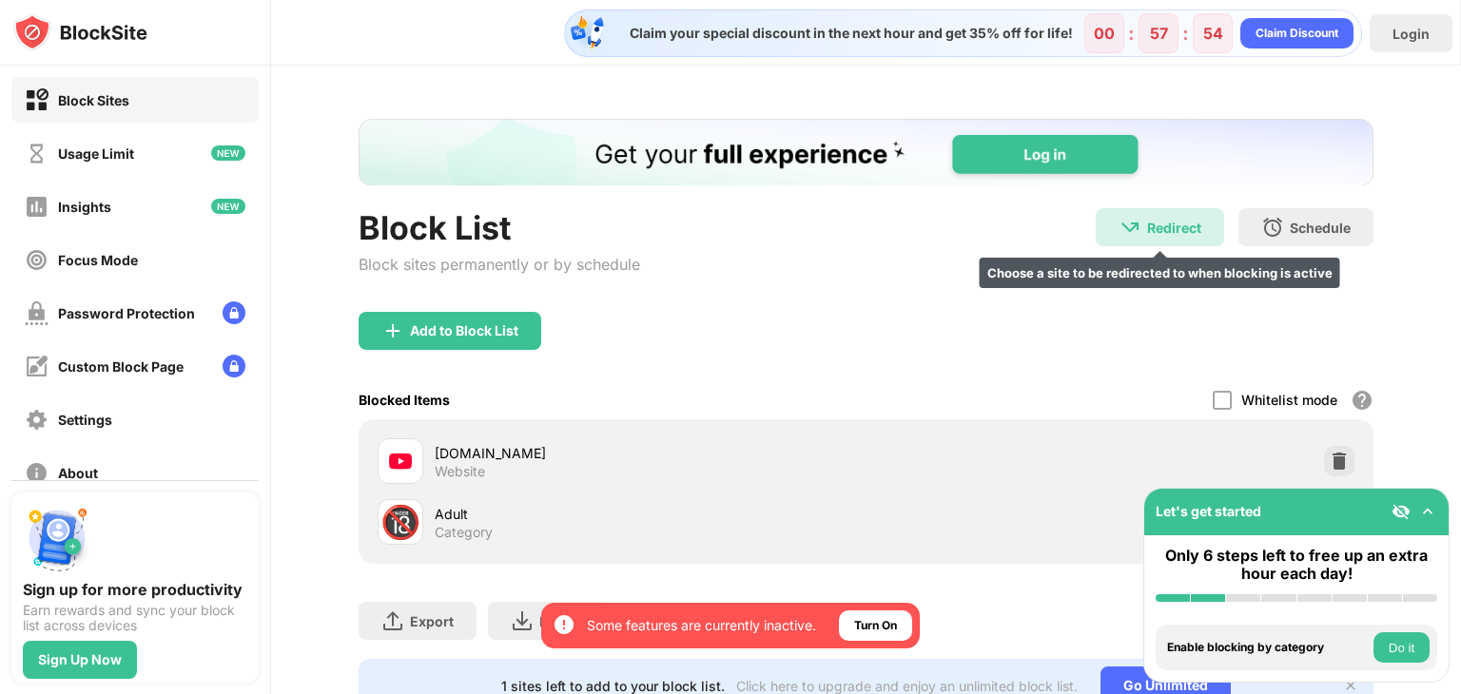
click at [1127, 229] on div "Redirect Choose a site to be redirected to when blocking is active" at bounding box center [1159, 227] width 128 height 38
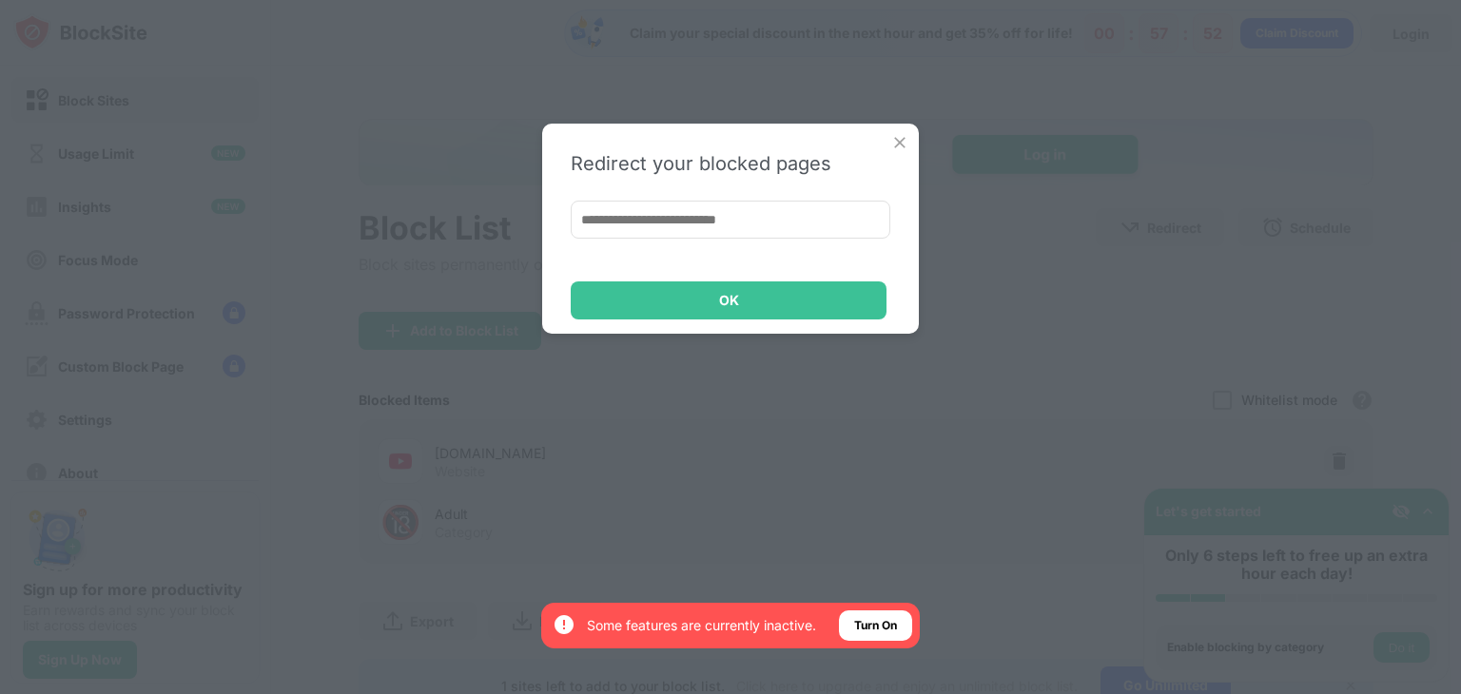
click at [904, 141] on img at bounding box center [899, 142] width 19 height 19
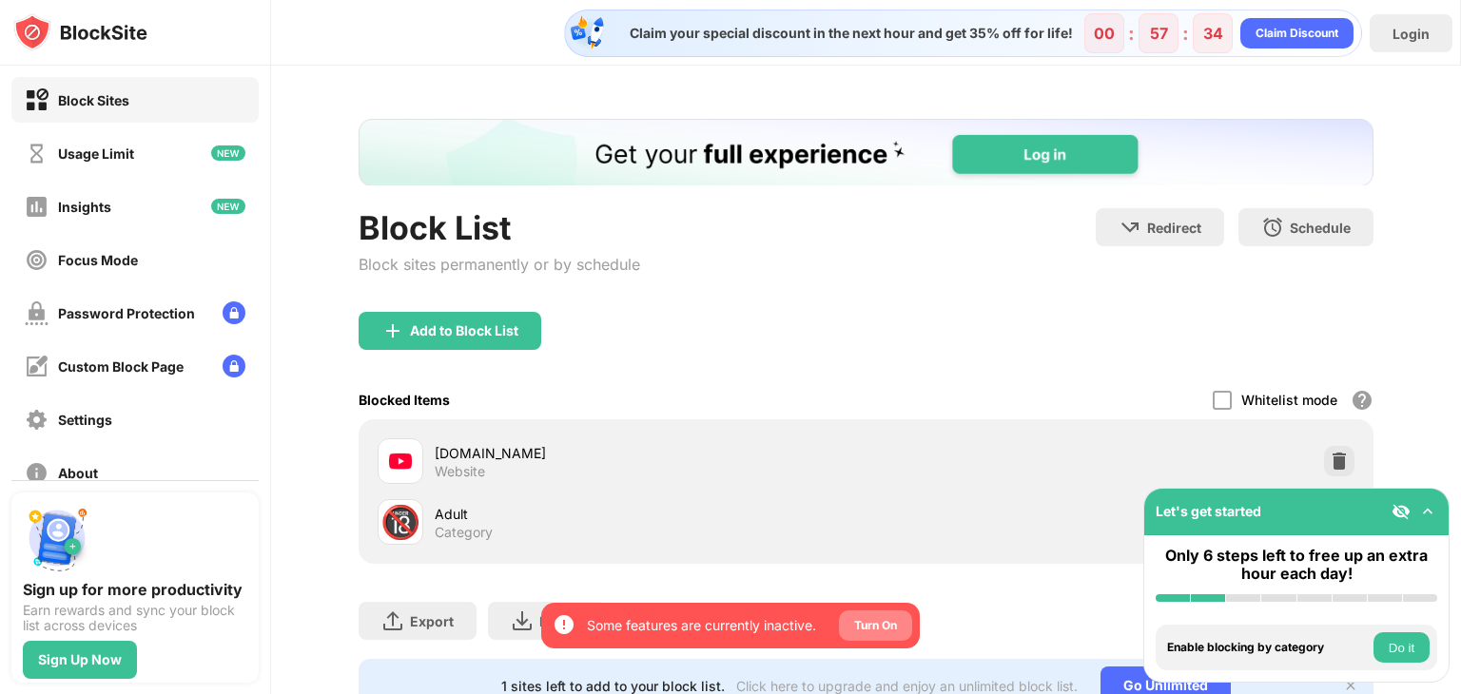
click at [880, 627] on div "Turn On" at bounding box center [875, 625] width 43 height 19
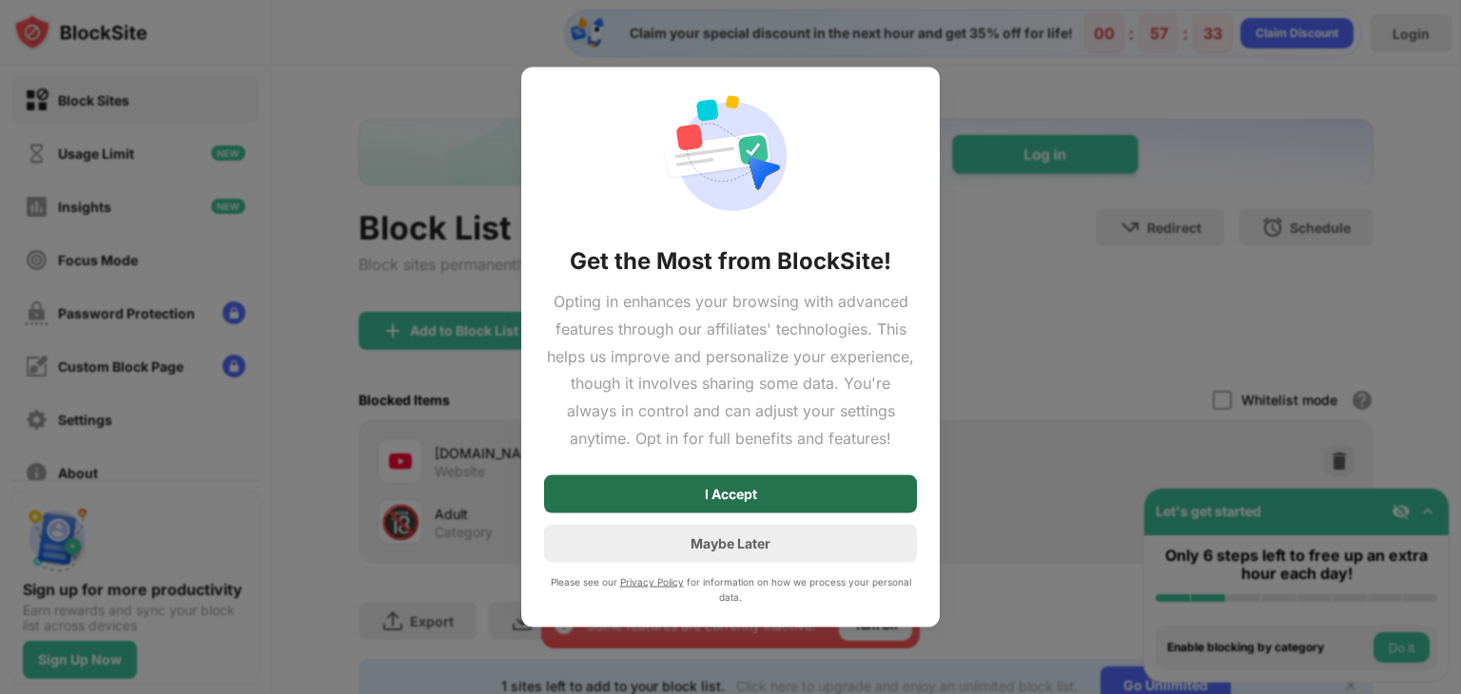
click at [772, 485] on div "I Accept" at bounding box center [730, 493] width 373 height 38
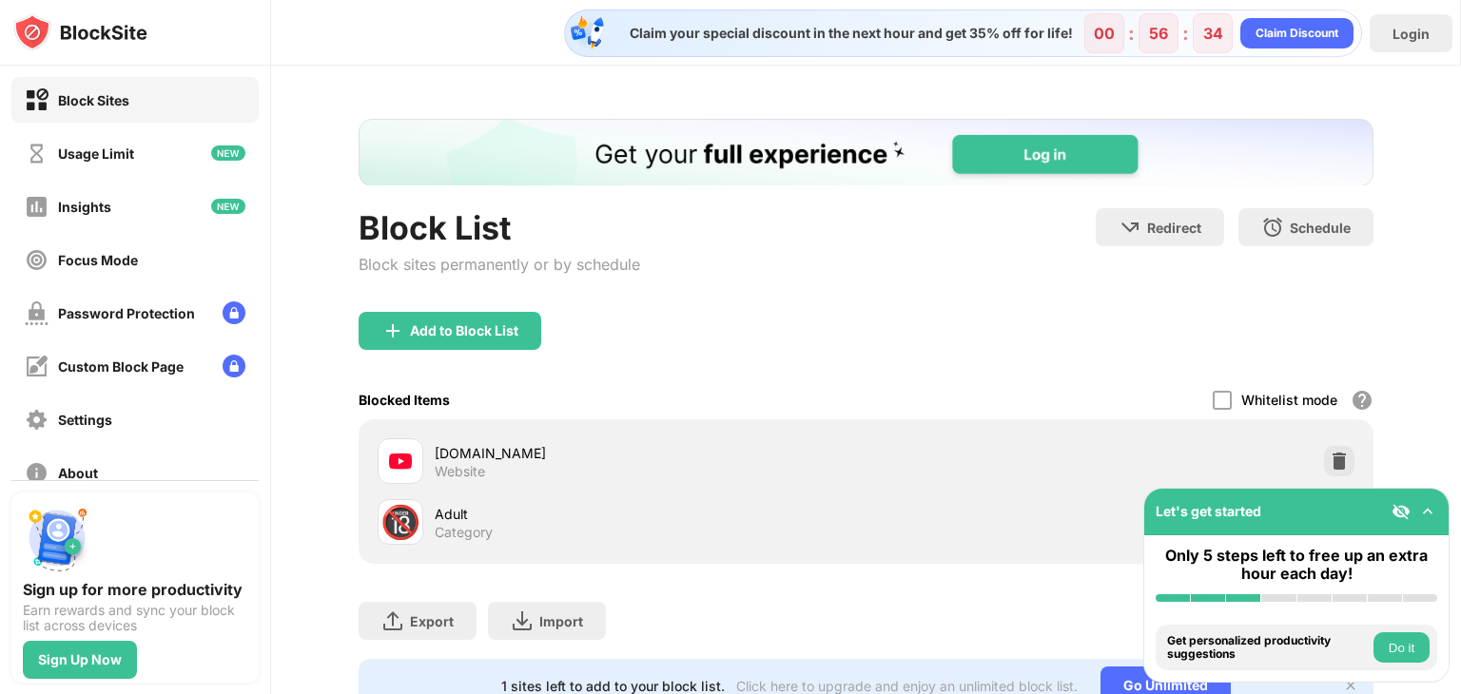
click at [293, 223] on div "Block List Block sites permanently or by schedule Redirect Choose a site to be …" at bounding box center [866, 416] width 1190 height 700
click at [101, 133] on div "Usage Limit" at bounding box center [134, 153] width 247 height 46
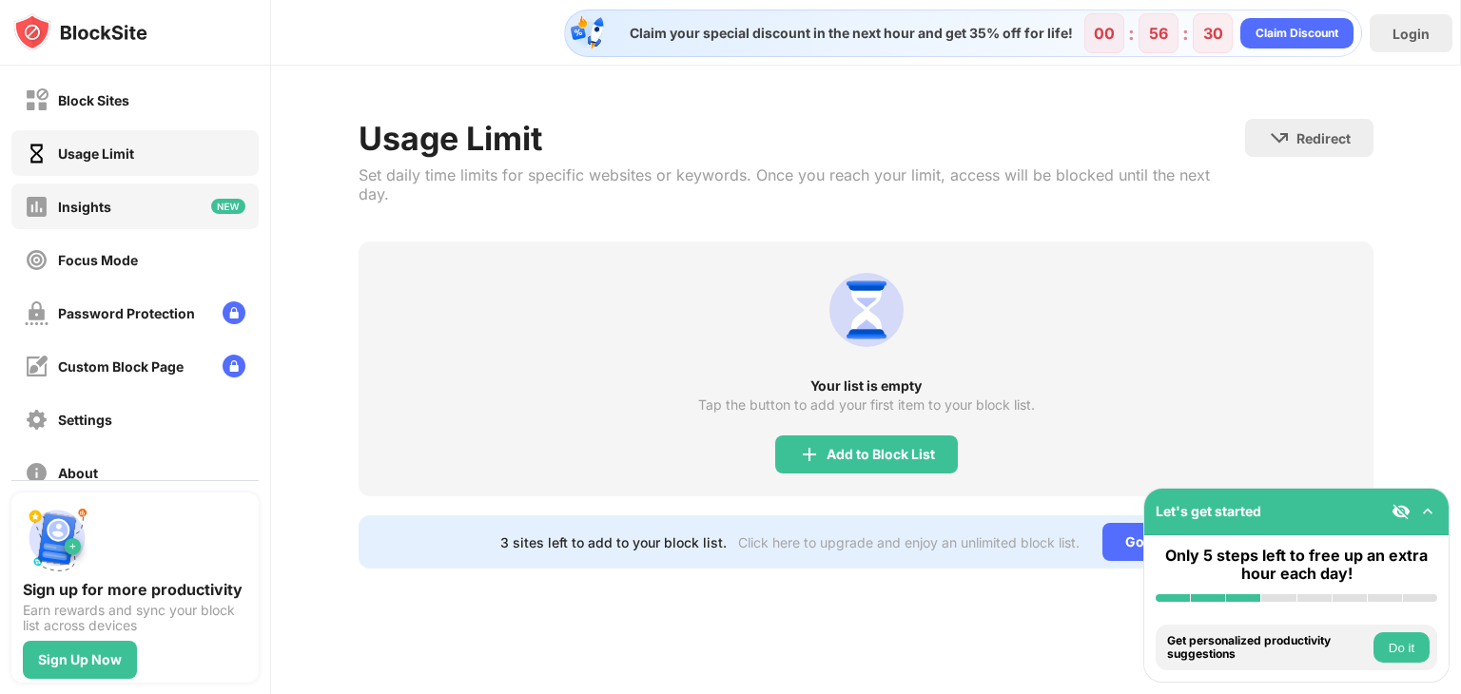
click at [119, 205] on div "Insights" at bounding box center [134, 207] width 247 height 46
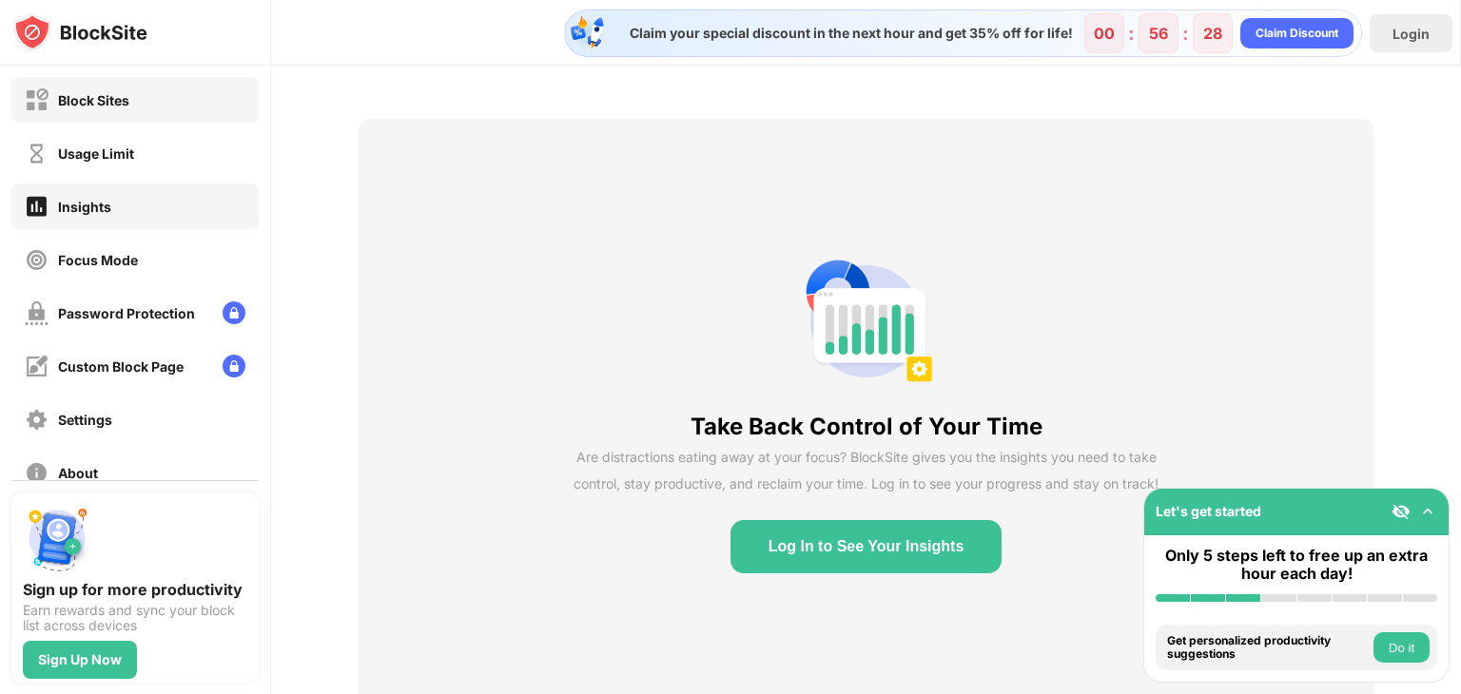
click at [96, 93] on div "Block Sites" at bounding box center [93, 100] width 71 height 16
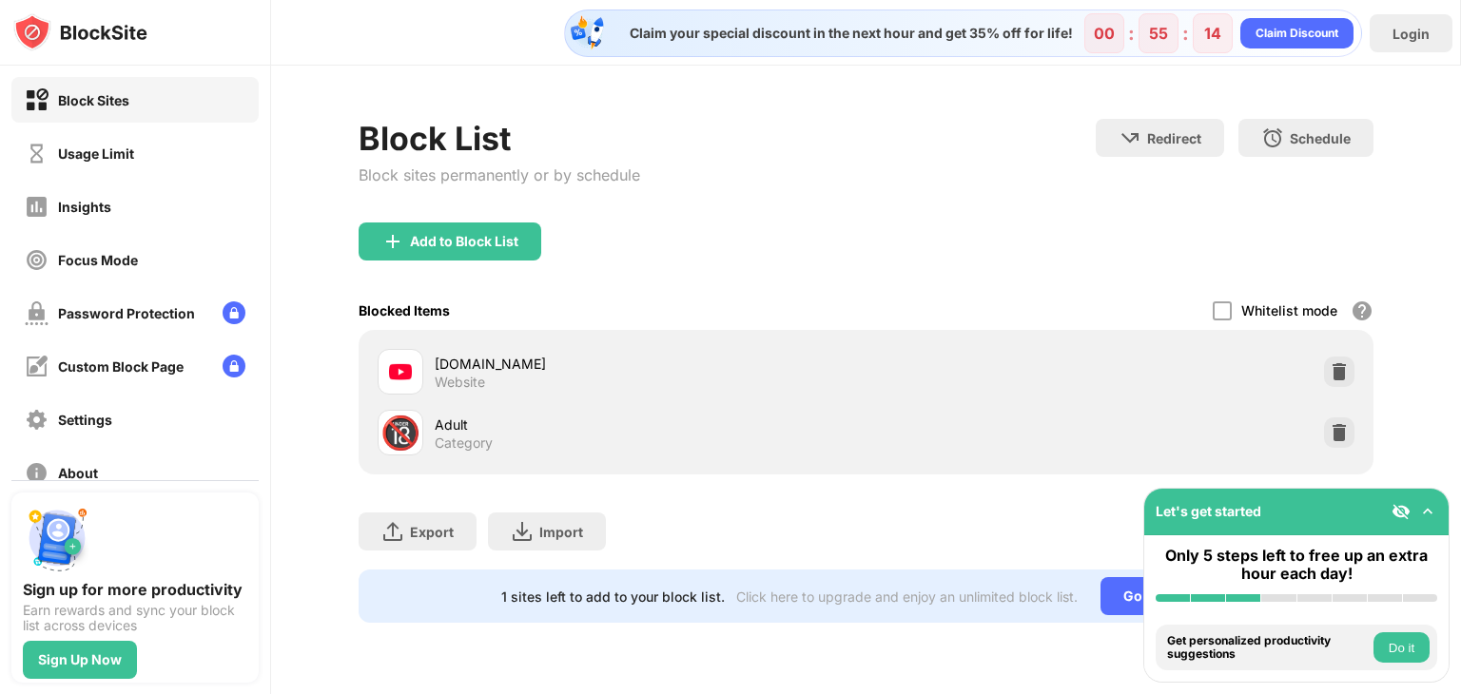
click at [462, 429] on div "Adult" at bounding box center [650, 425] width 431 height 20
